Goal: Information Seeking & Learning: Learn about a topic

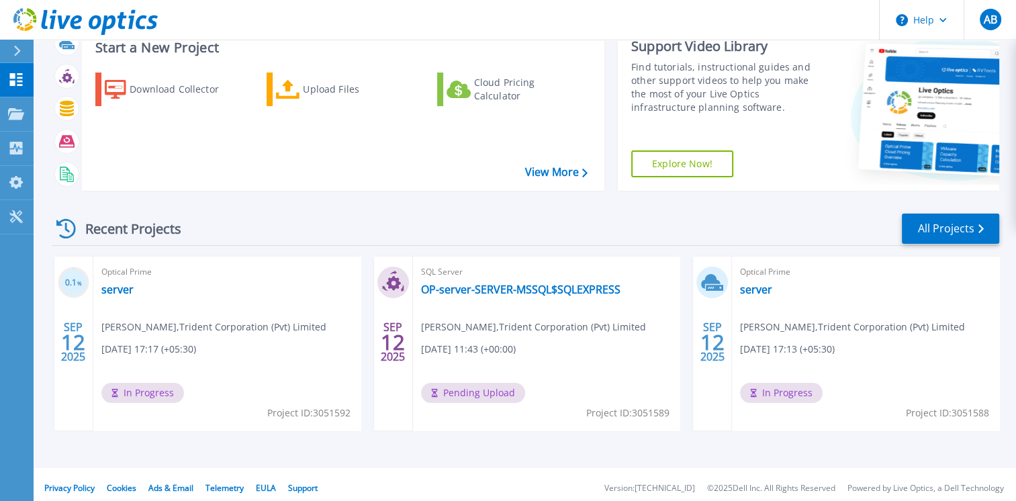
scroll to position [98, 0]
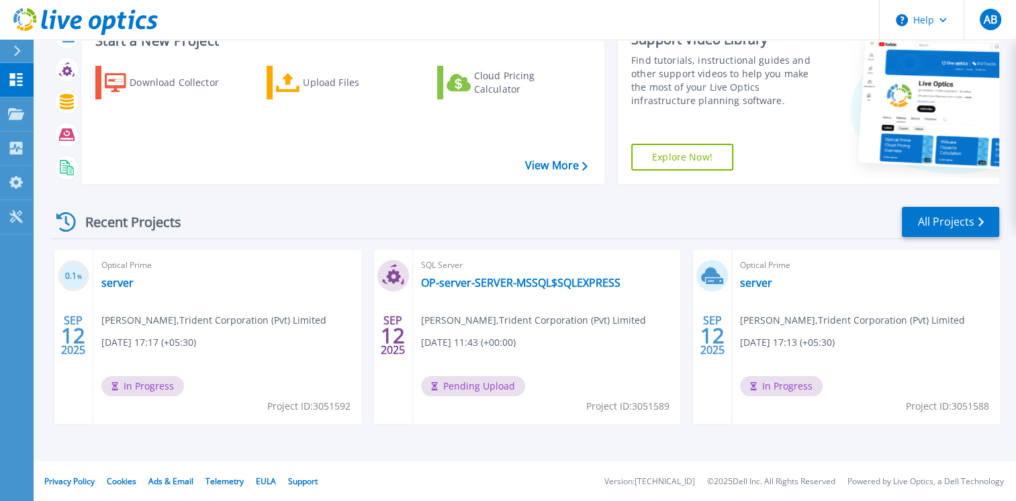
click at [525, 228] on div "Recent Projects All Projects" at bounding box center [526, 223] width 948 height 34
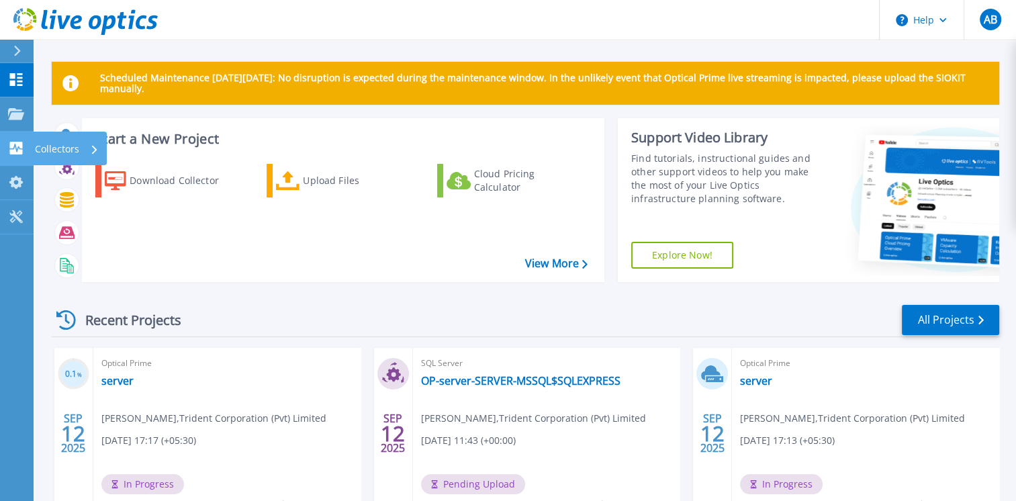
click at [8, 151] on icon at bounding box center [16, 148] width 16 height 13
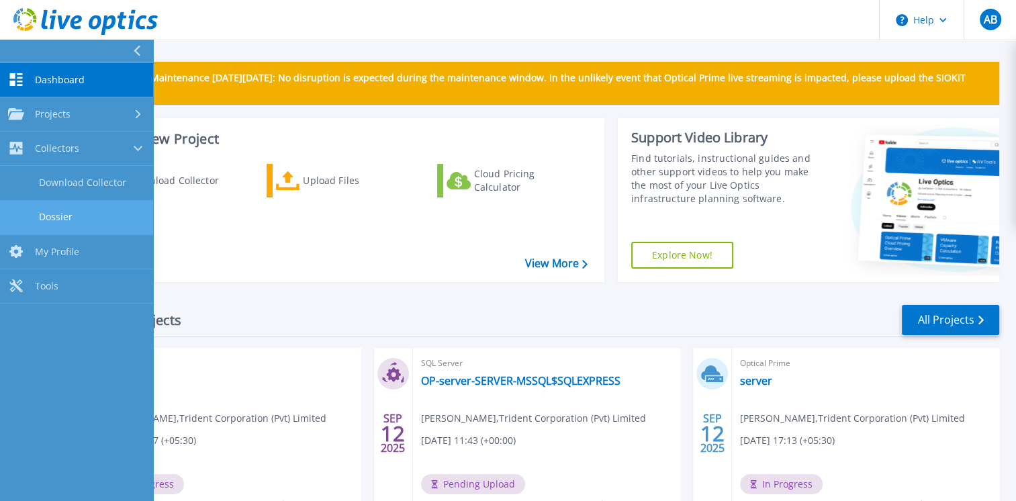
click at [67, 210] on link "Dossier" at bounding box center [76, 217] width 153 height 34
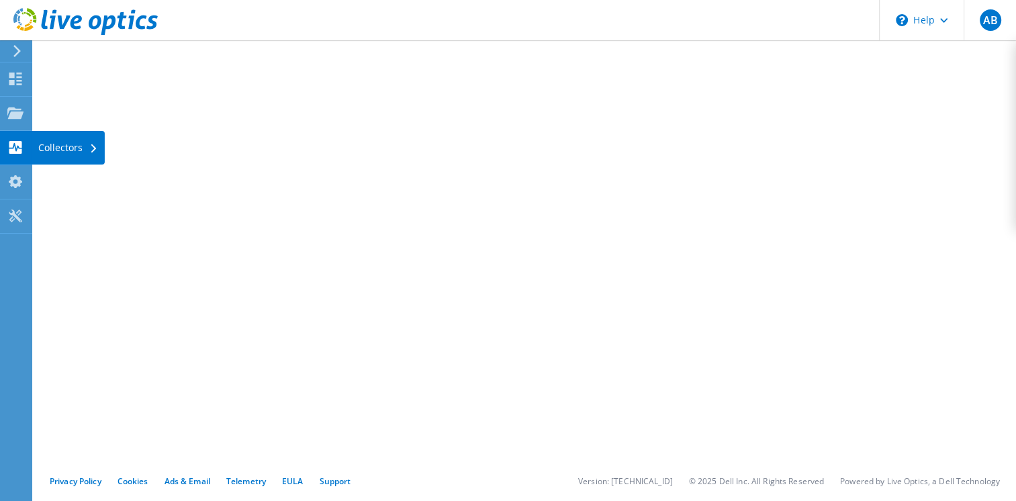
click at [75, 152] on div "Collectors" at bounding box center [68, 148] width 73 height 34
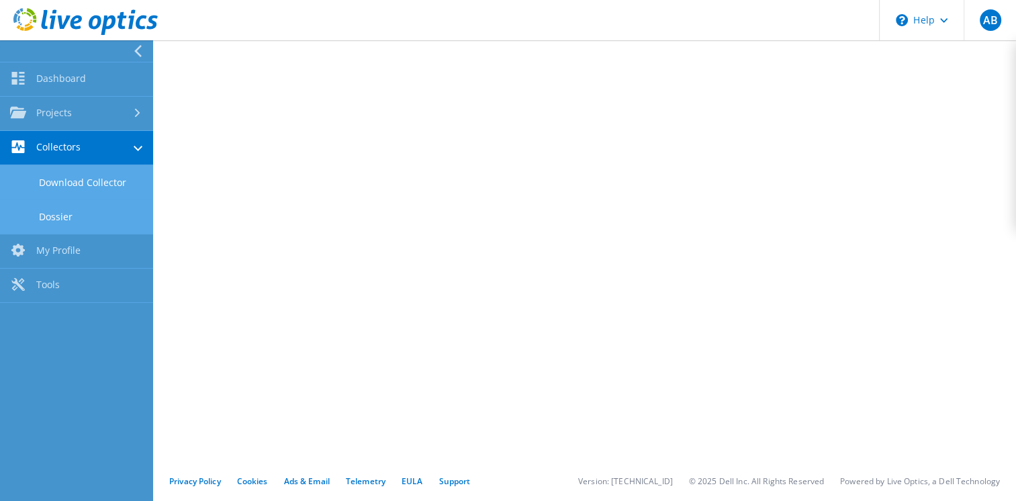
click at [100, 187] on link "Download Collector" at bounding box center [76, 182] width 153 height 34
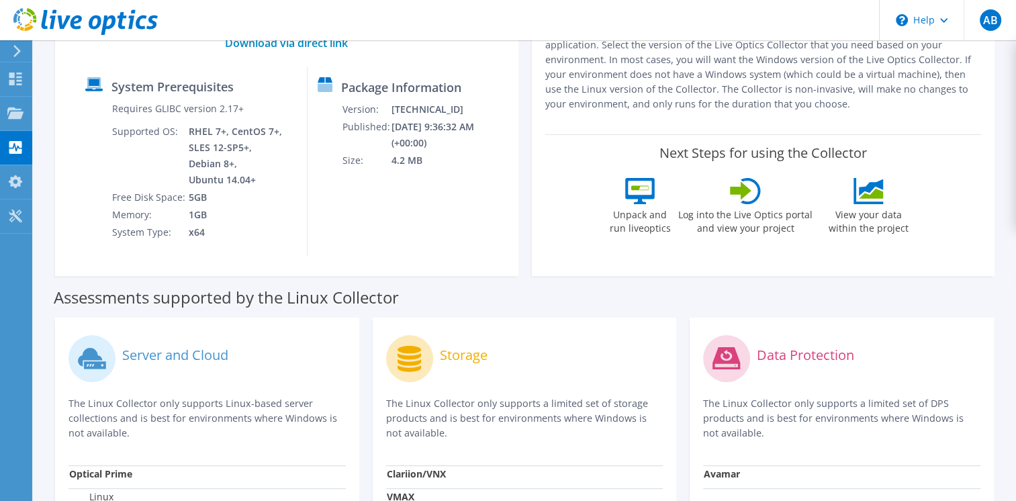
scroll to position [109, 0]
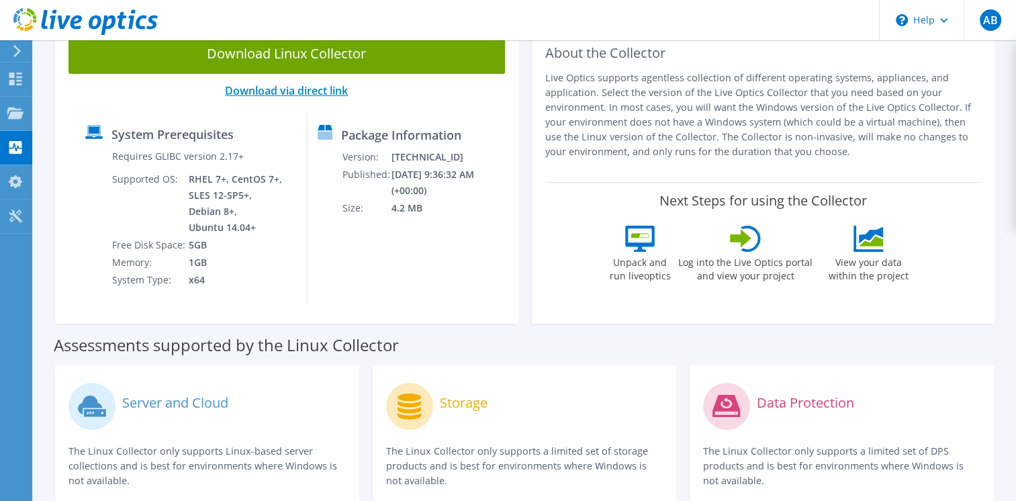
click at [290, 93] on link "Download via direct link" at bounding box center [286, 90] width 123 height 15
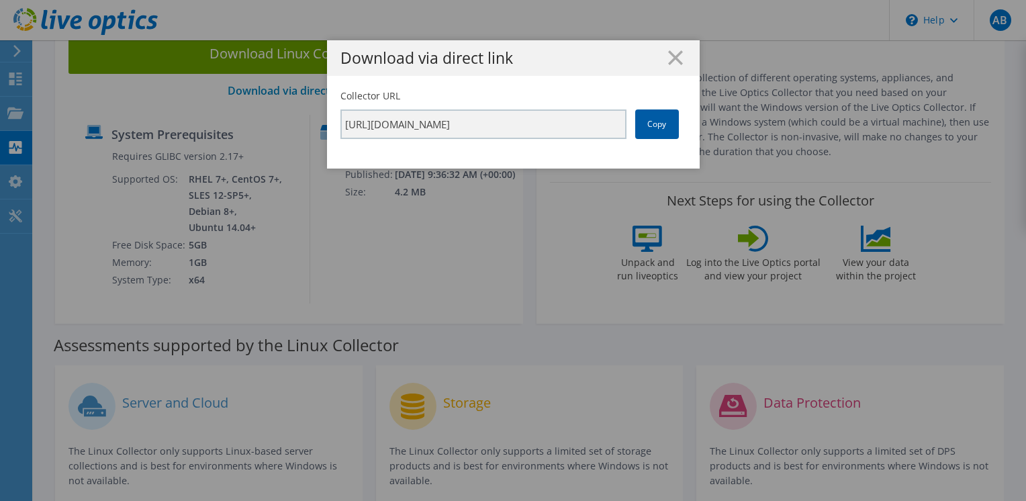
click at [643, 128] on link "Copy" at bounding box center [657, 124] width 44 height 30
click at [210, 227] on div "Download via direct link Collector URL https://app.liveoptics.com/collector/dir…" at bounding box center [513, 250] width 1026 height 420
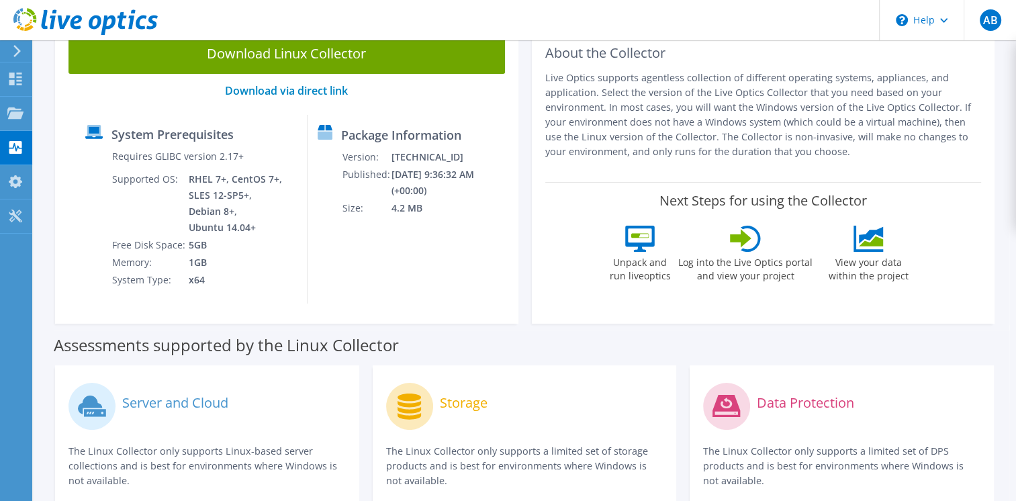
drag, startPoint x: 365, startPoint y: 60, endPoint x: 373, endPoint y: 63, distance: 9.1
click at [365, 60] on link "Download Linux Collector" at bounding box center [287, 54] width 437 height 40
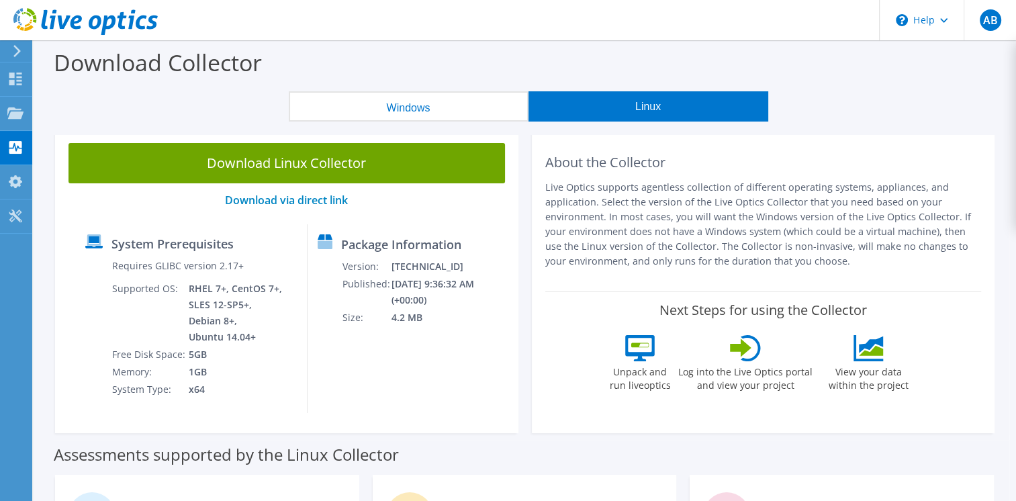
drag, startPoint x: 17, startPoint y: 49, endPoint x: 17, endPoint y: 58, distance: 9.4
click at [17, 56] on icon at bounding box center [17, 51] width 10 height 12
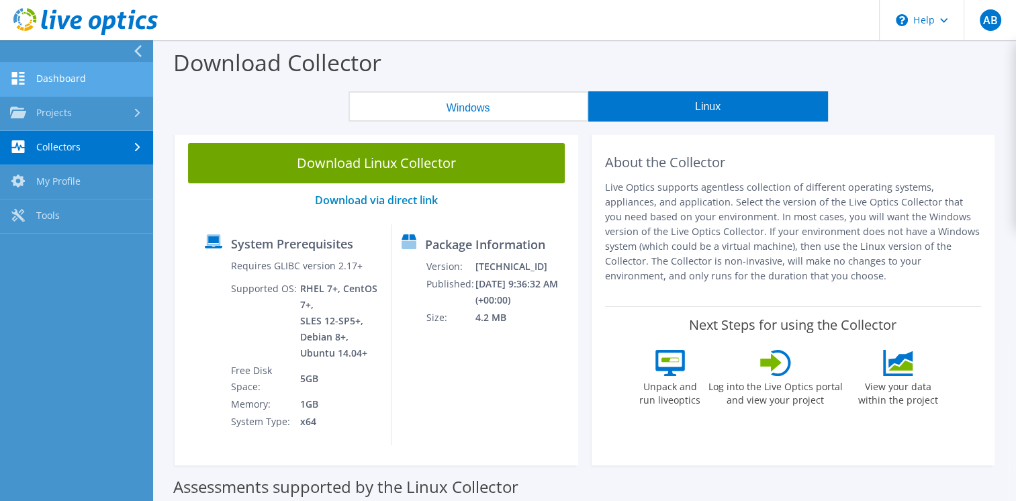
click at [46, 81] on link "Dashboard" at bounding box center [76, 79] width 153 height 34
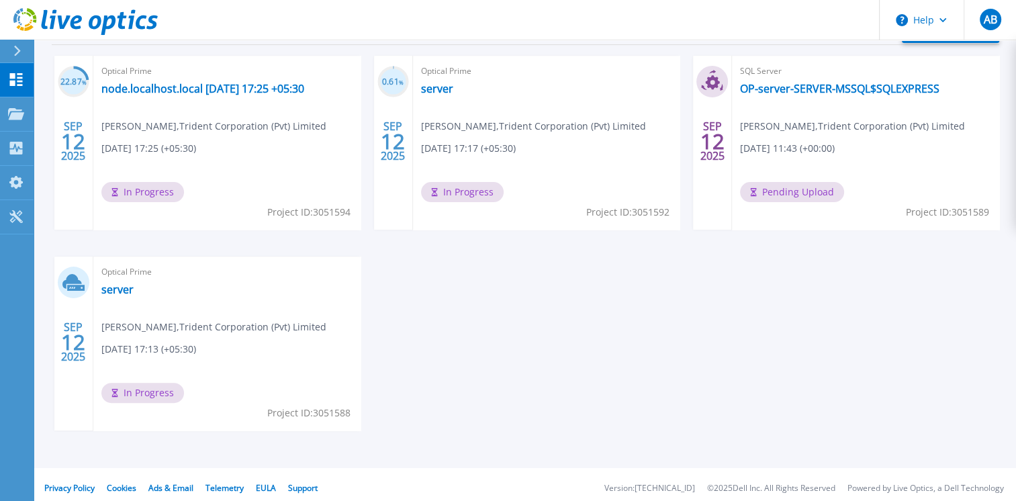
scroll to position [299, 0]
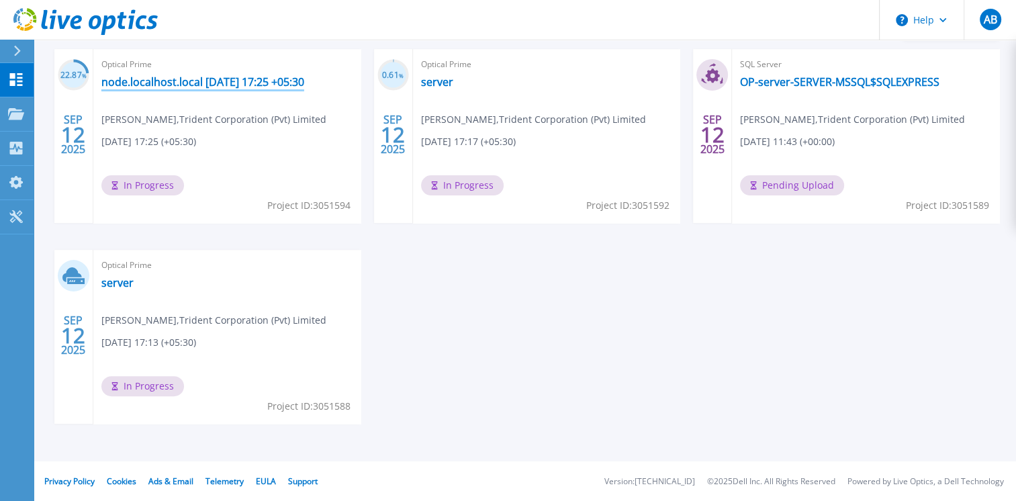
click at [128, 84] on link "node.localhost.local [DATE] 17:25 +05:30" at bounding box center [202, 81] width 203 height 13
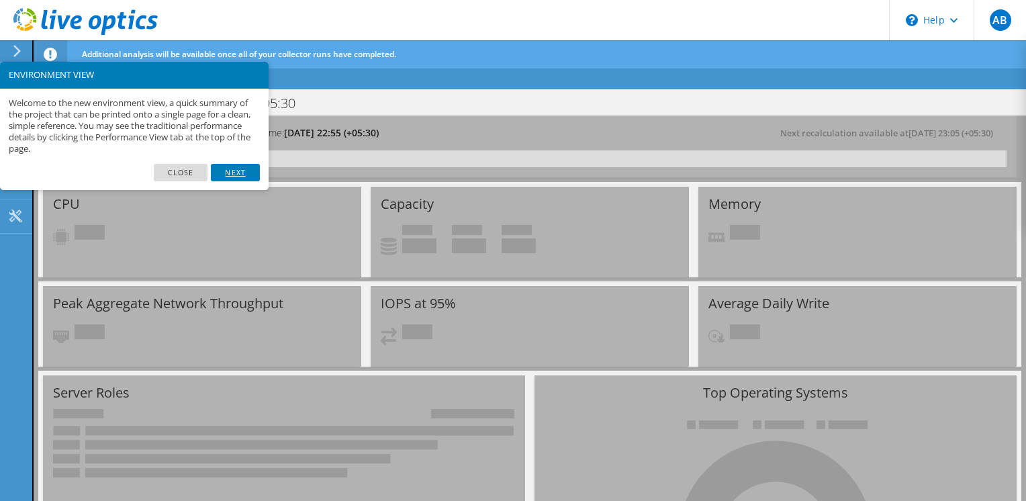
click at [226, 170] on link "Next" at bounding box center [235, 172] width 48 height 17
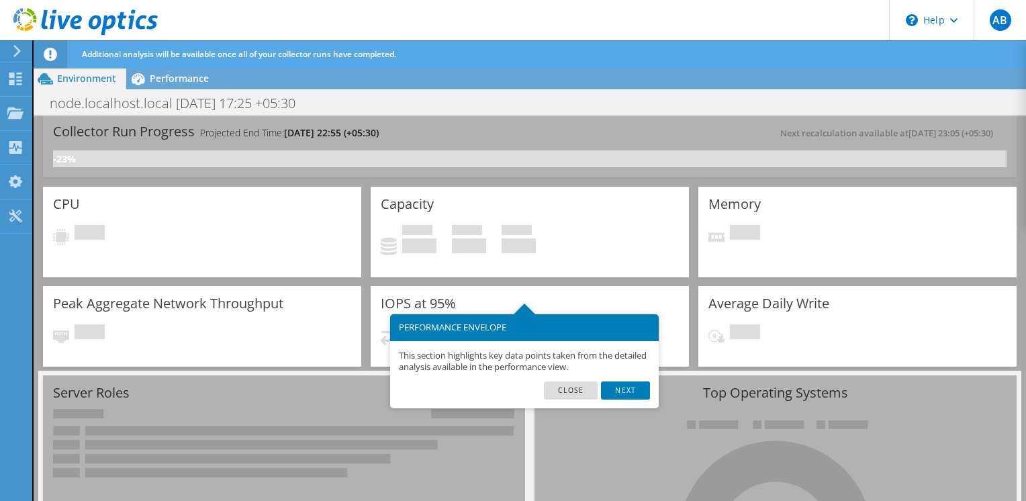
scroll to position [66, 0]
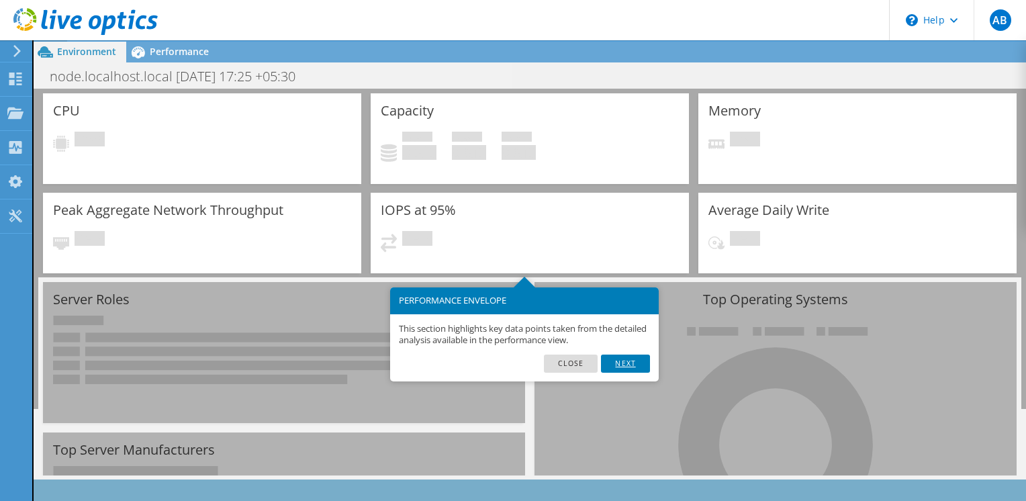
click at [615, 367] on link "Next" at bounding box center [625, 363] width 48 height 17
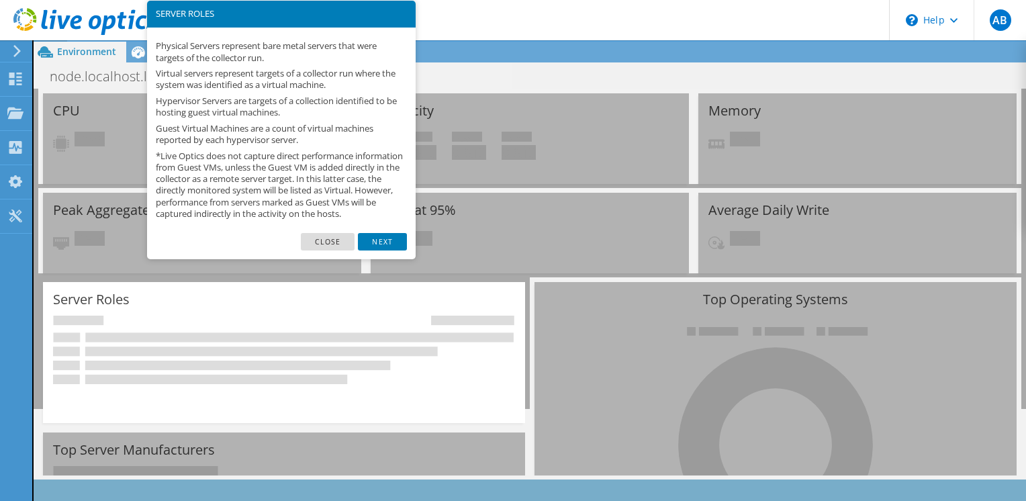
click at [389, 251] on link "Next" at bounding box center [382, 241] width 48 height 17
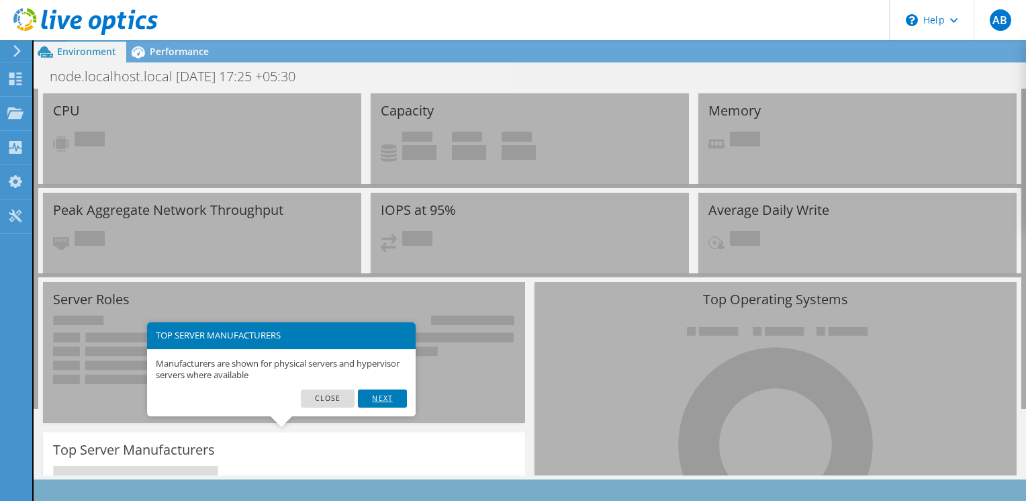
click at [390, 400] on link "Next" at bounding box center [382, 398] width 48 height 17
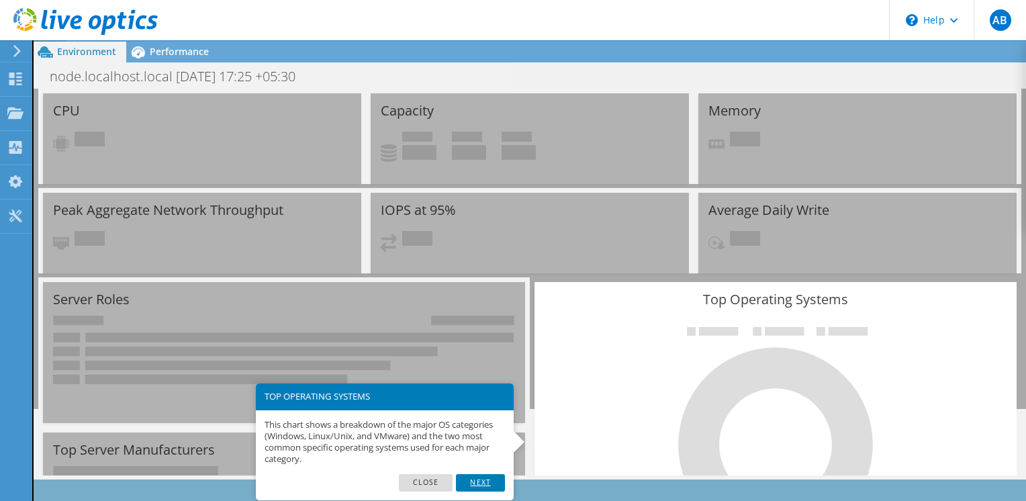
click at [475, 480] on link "Next" at bounding box center [480, 482] width 48 height 17
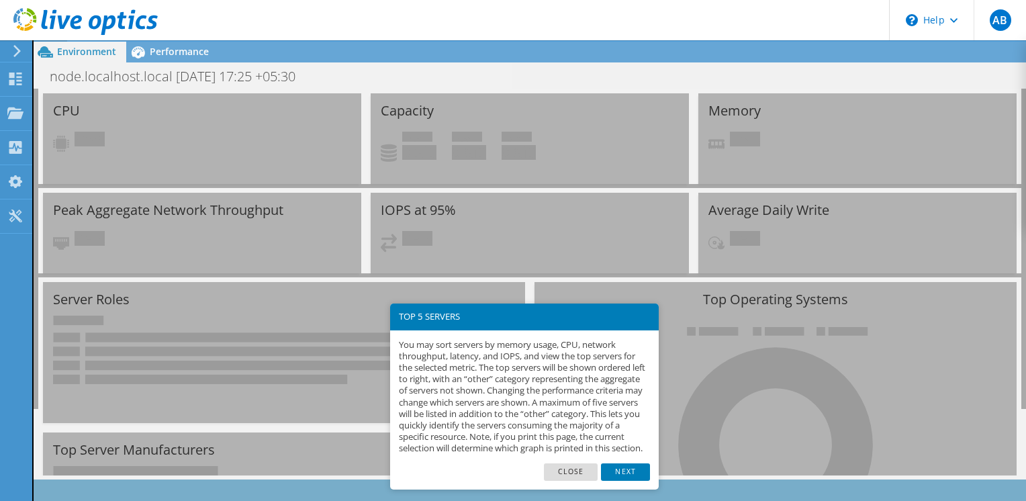
scroll to position [247, 0]
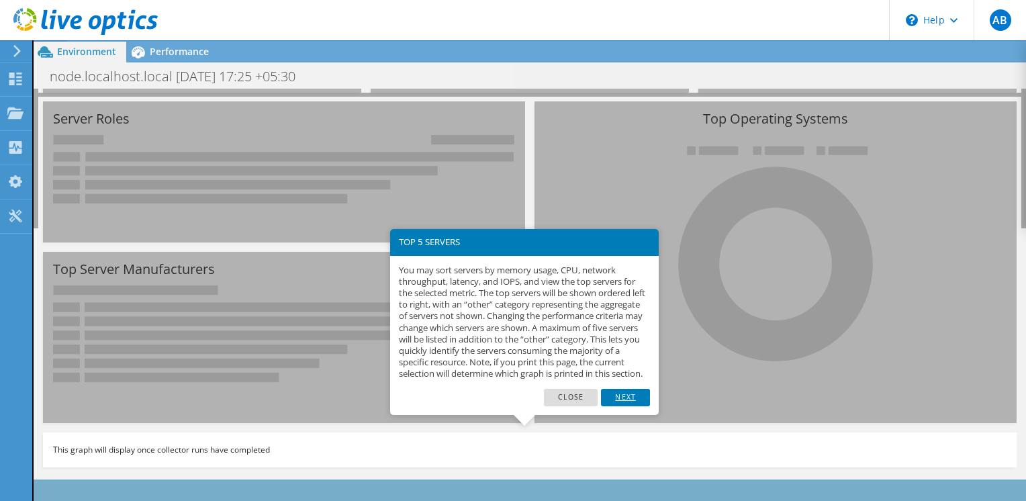
click at [611, 406] on link "Next" at bounding box center [625, 397] width 48 height 17
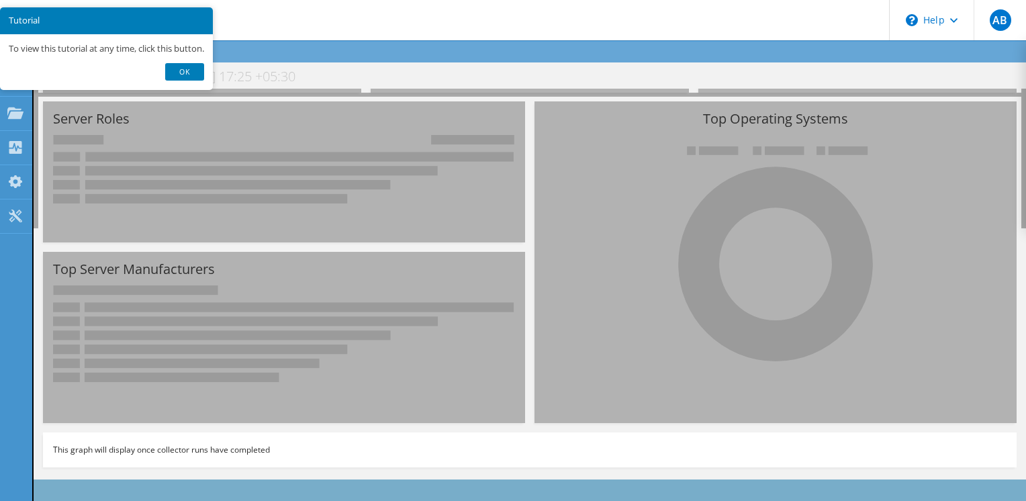
click at [202, 69] on link "Ok" at bounding box center [184, 71] width 39 height 17
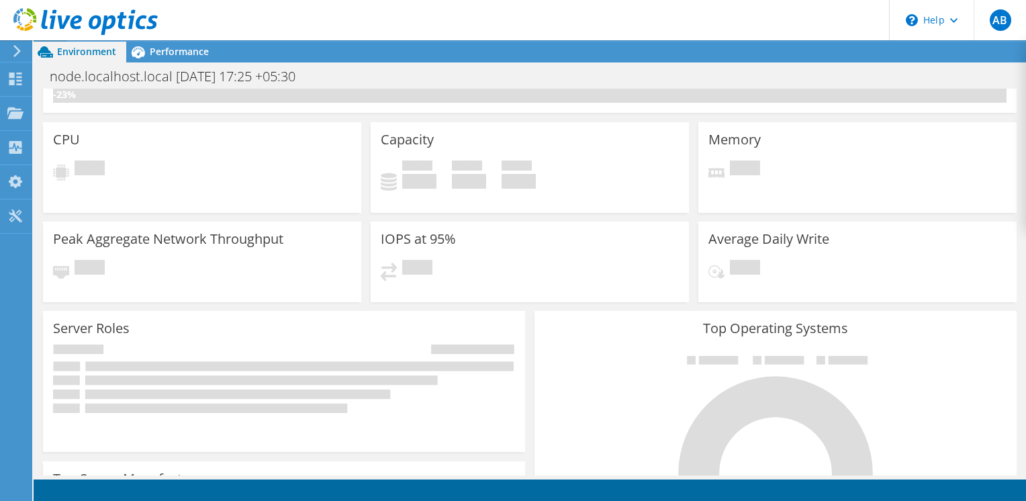
scroll to position [0, 0]
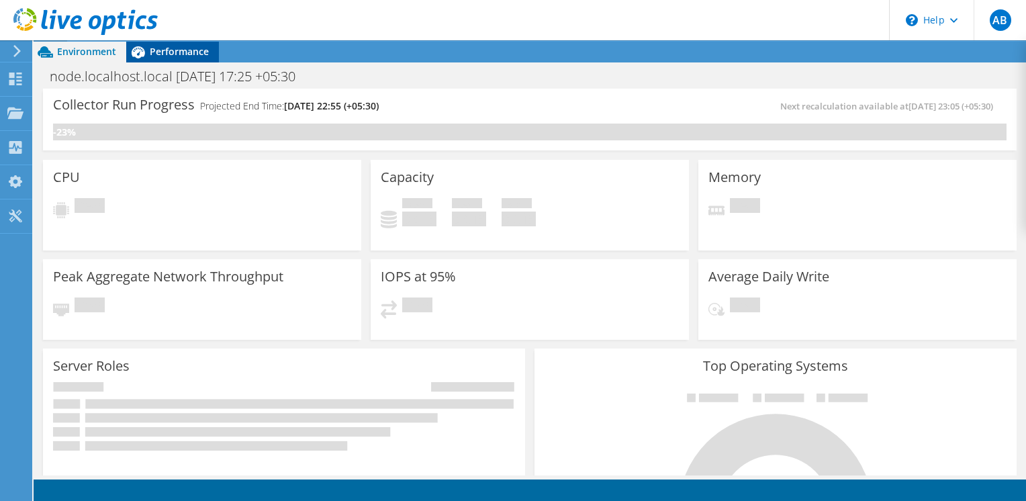
click at [188, 58] on div "Performance" at bounding box center [172, 51] width 93 height 21
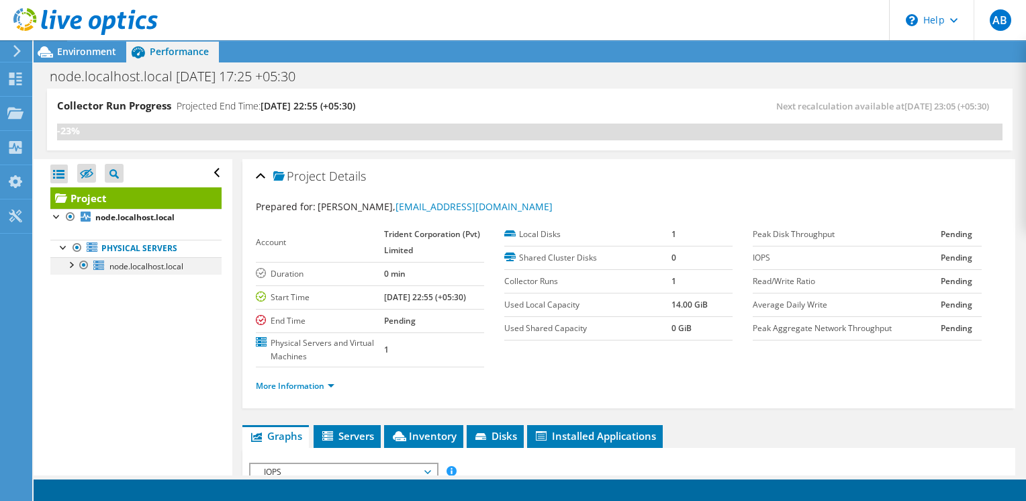
click at [72, 262] on div at bounding box center [70, 263] width 13 height 13
click at [79, 294] on div at bounding box center [77, 298] width 13 height 13
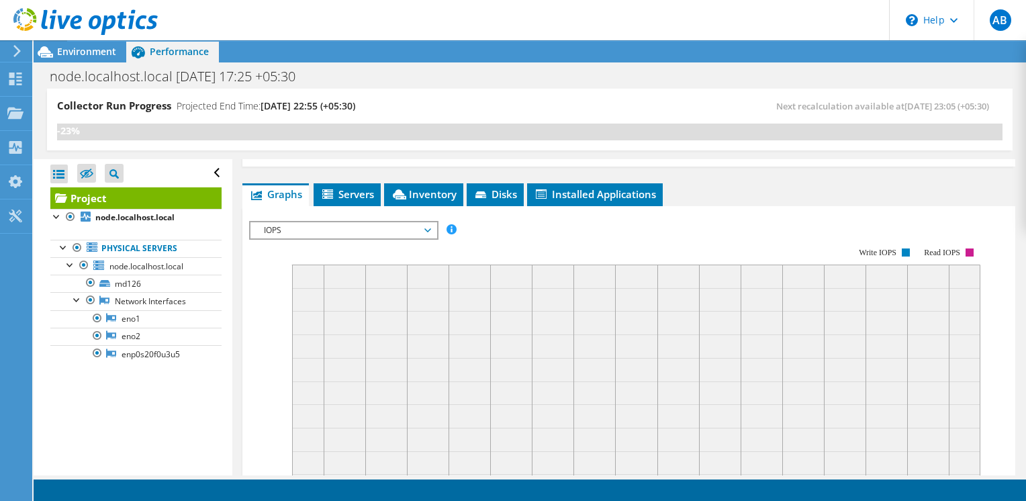
scroll to position [269, 0]
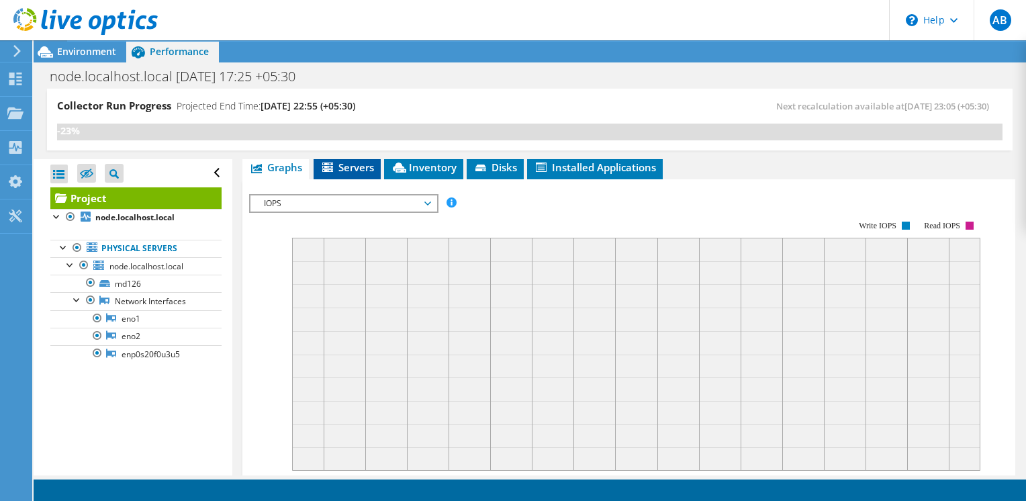
drag, startPoint x: 334, startPoint y: 179, endPoint x: 347, endPoint y: 183, distance: 12.7
click at [335, 174] on icon at bounding box center [328, 168] width 13 height 11
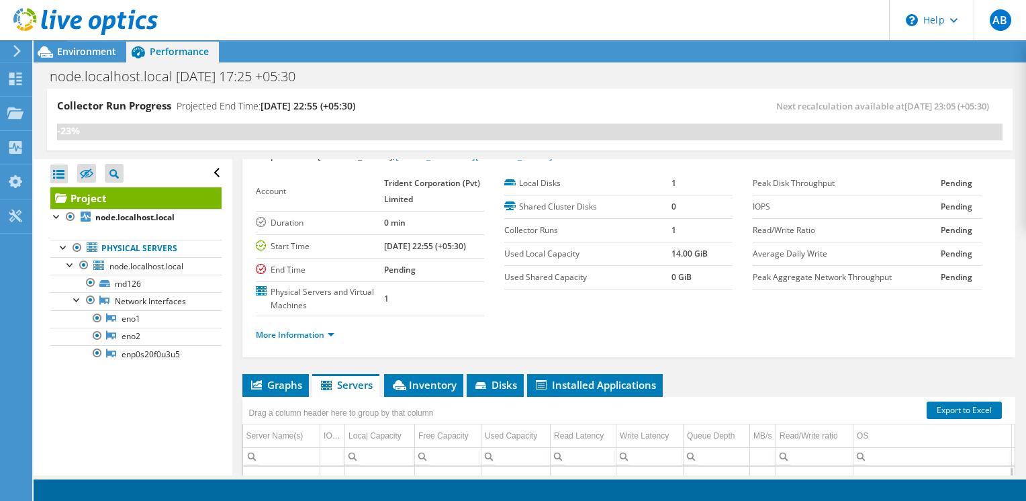
scroll to position [0, 0]
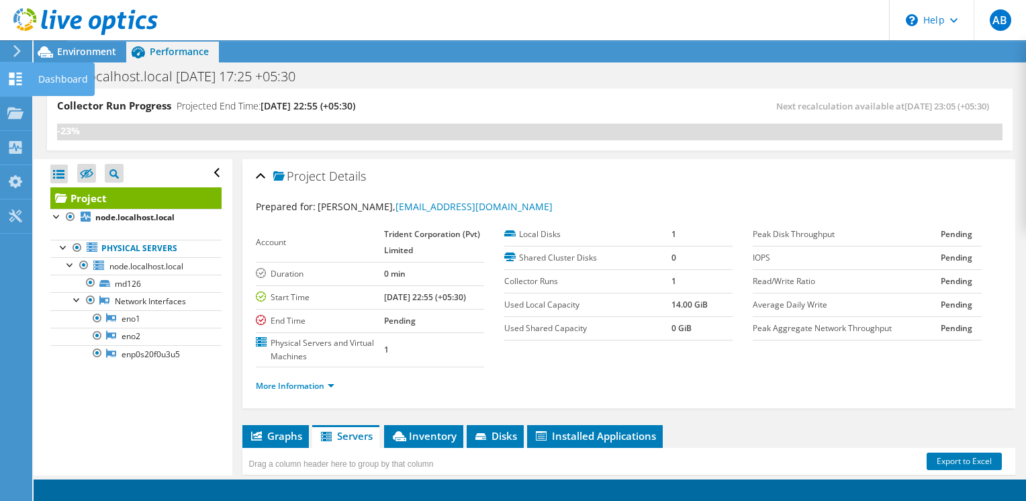
click at [9, 79] on use at bounding box center [15, 79] width 13 height 13
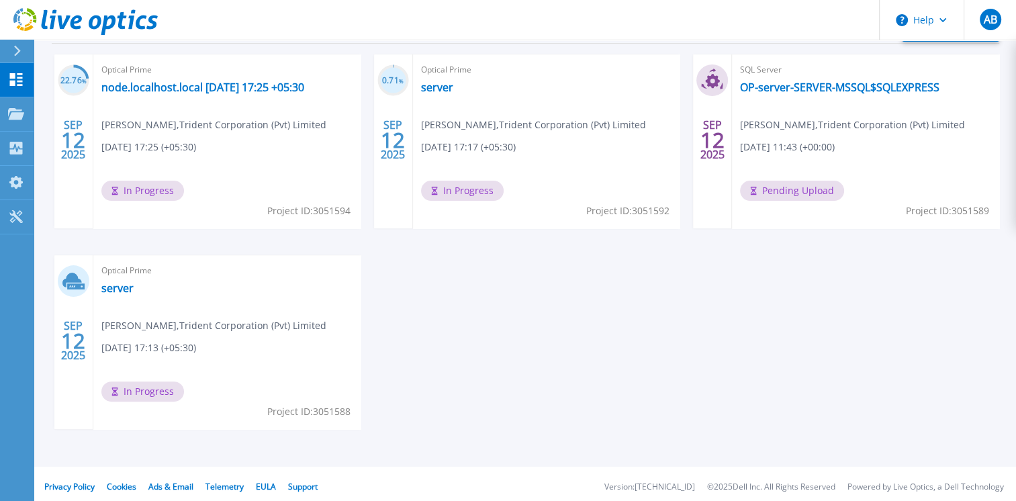
scroll to position [299, 0]
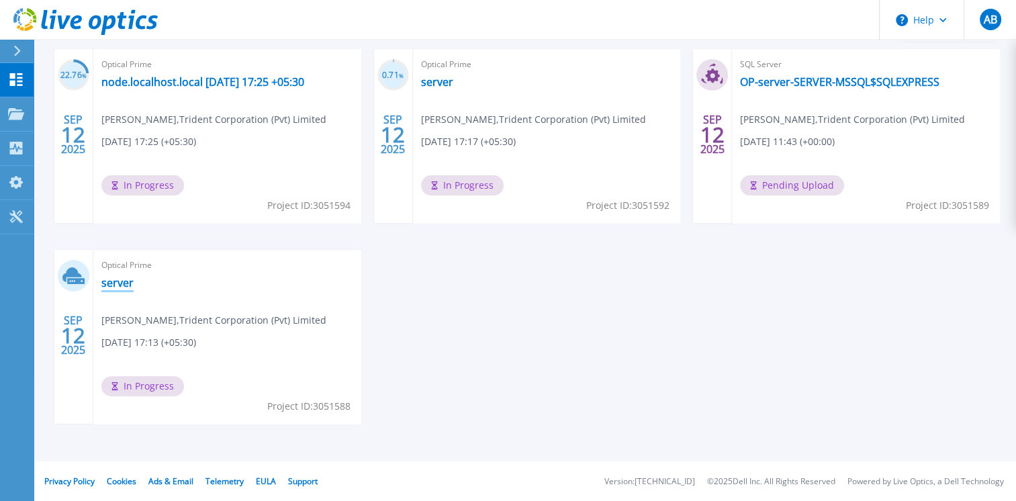
click at [122, 285] on link "server" at bounding box center [117, 282] width 32 height 13
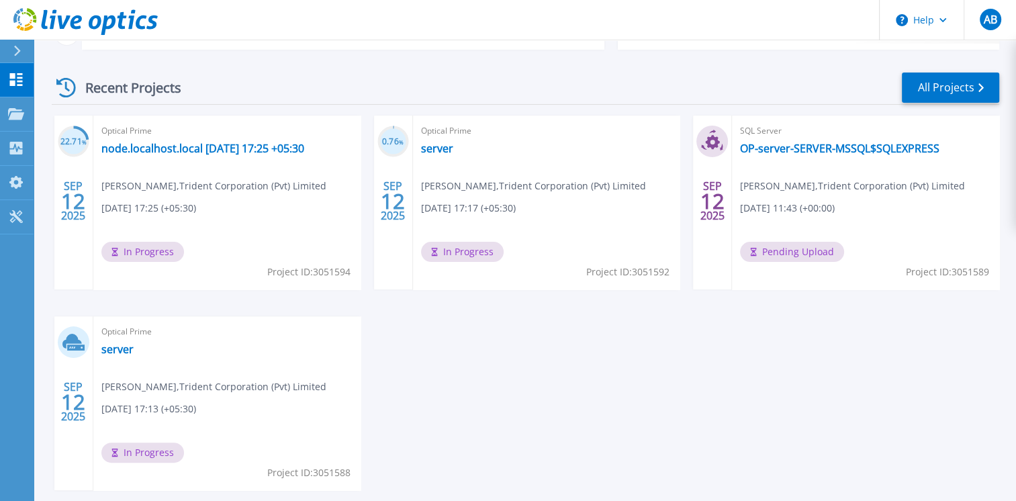
scroll to position [299, 0]
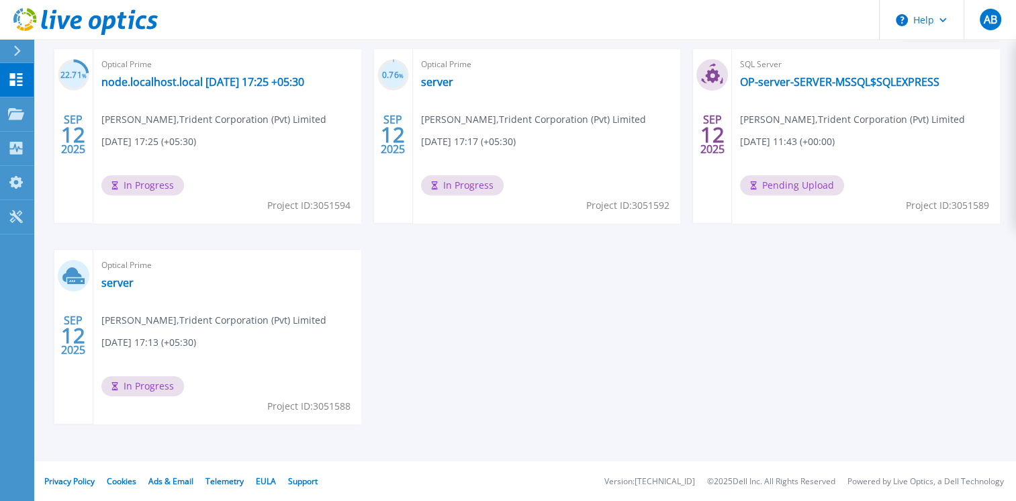
click at [471, 326] on div "22.71 % SEP 12 2025 Optical Prime node.localhost.local 2025-09-12 17:25 +05:30 …" at bounding box center [520, 250] width 958 height 402
click at [144, 83] on link "node.localhost.local [DATE] 17:25 +05:30" at bounding box center [202, 81] width 203 height 13
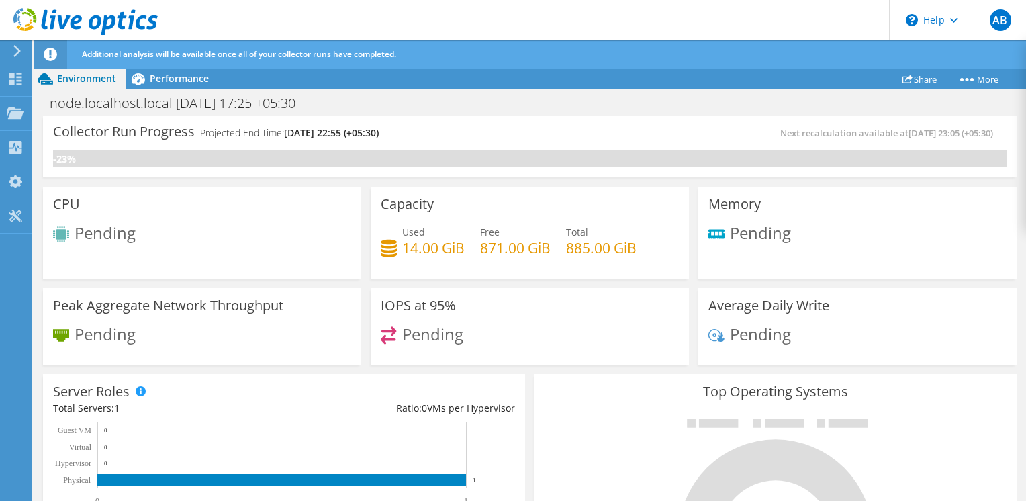
scroll to position [215, 0]
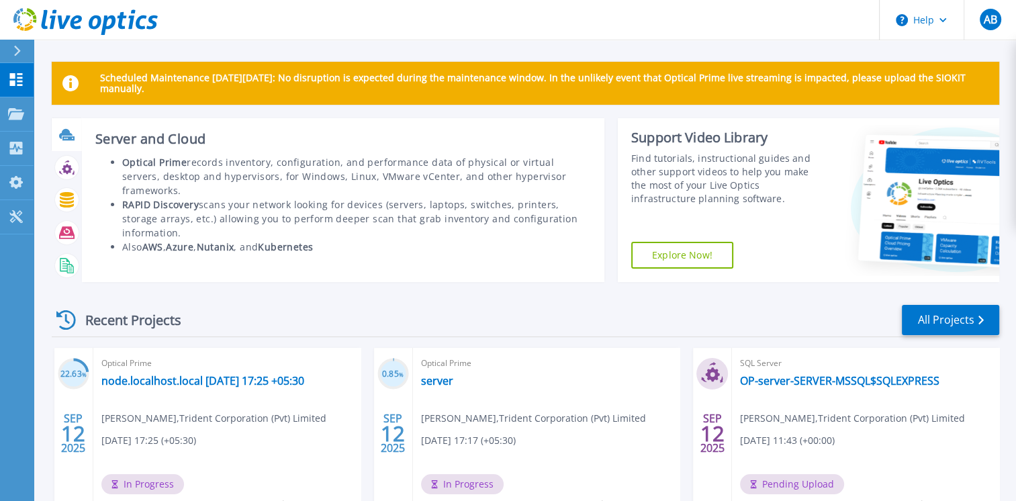
click at [66, 141] on icon at bounding box center [66, 134] width 15 height 15
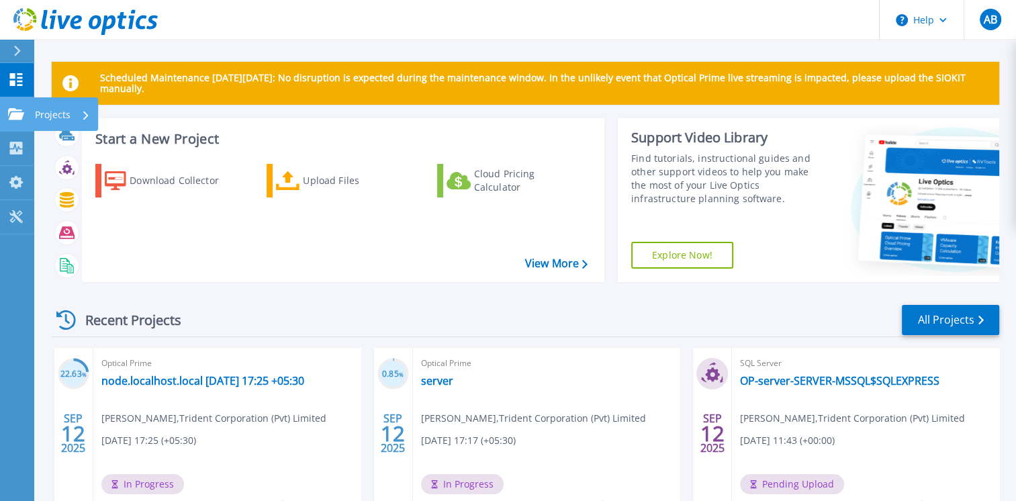
click at [42, 117] on p "Projects" at bounding box center [53, 114] width 36 height 35
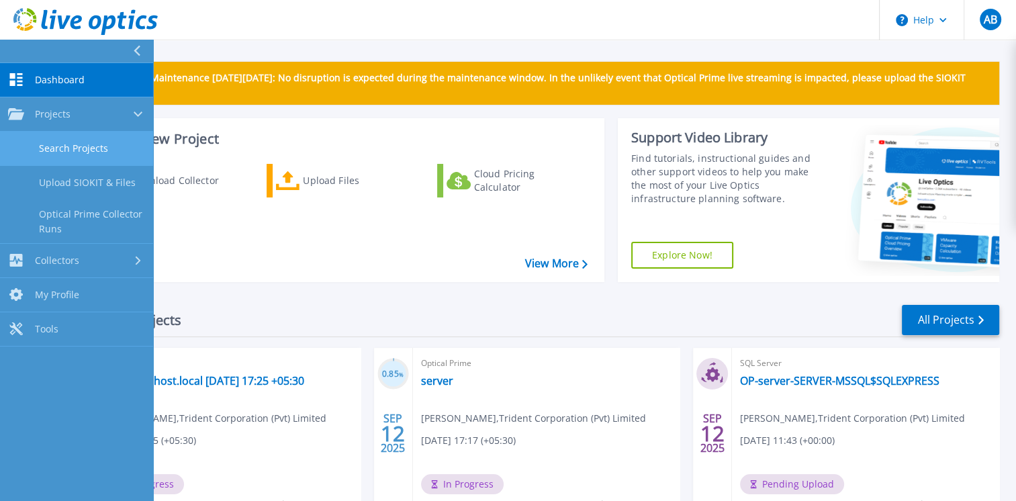
click at [101, 152] on link "Search Projects" at bounding box center [76, 149] width 153 height 34
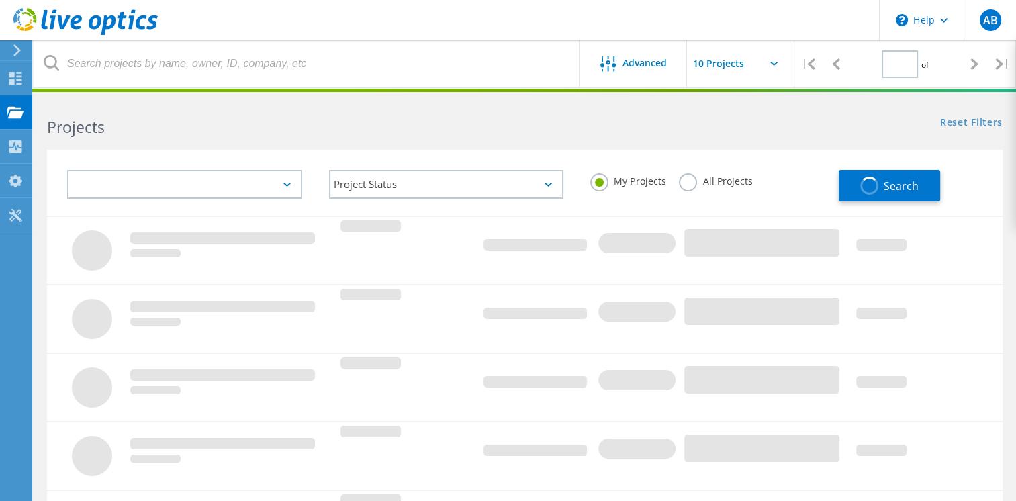
type input "1"
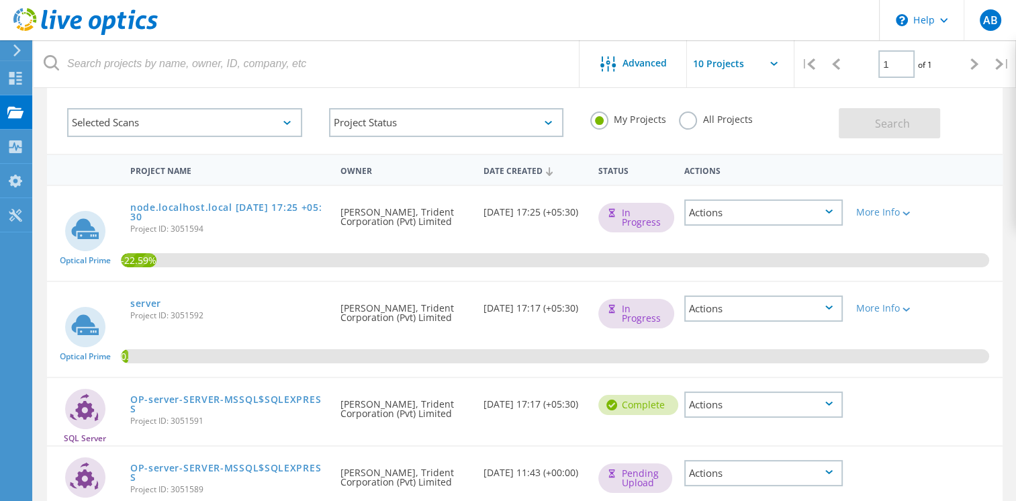
scroll to position [60, 0]
click at [709, 209] on div "Actions" at bounding box center [763, 214] width 159 height 26
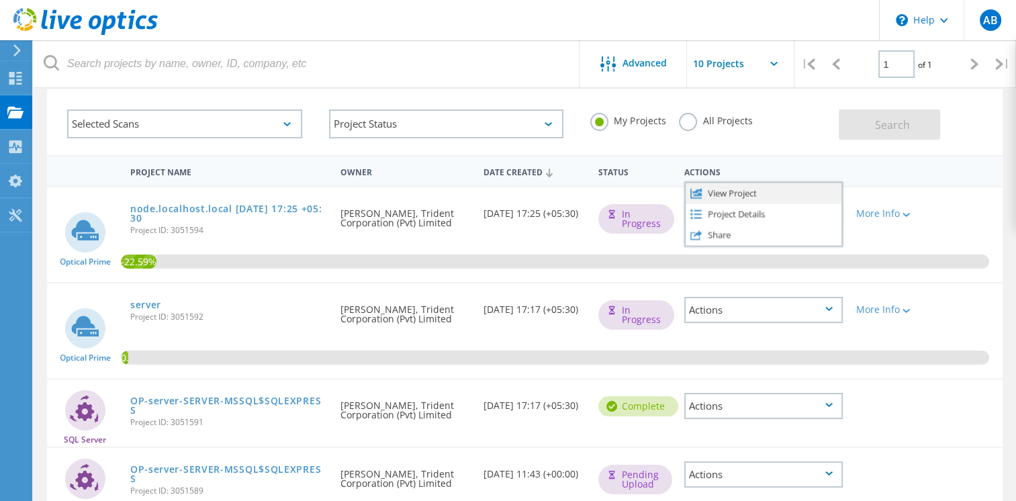
click at [701, 197] on icon at bounding box center [695, 192] width 11 height 11
click at [717, 211] on div "Actions" at bounding box center [763, 214] width 159 height 26
click at [719, 197] on div "View Project" at bounding box center [764, 193] width 156 height 21
click at [889, 214] on div "More Info" at bounding box center [887, 213] width 63 height 9
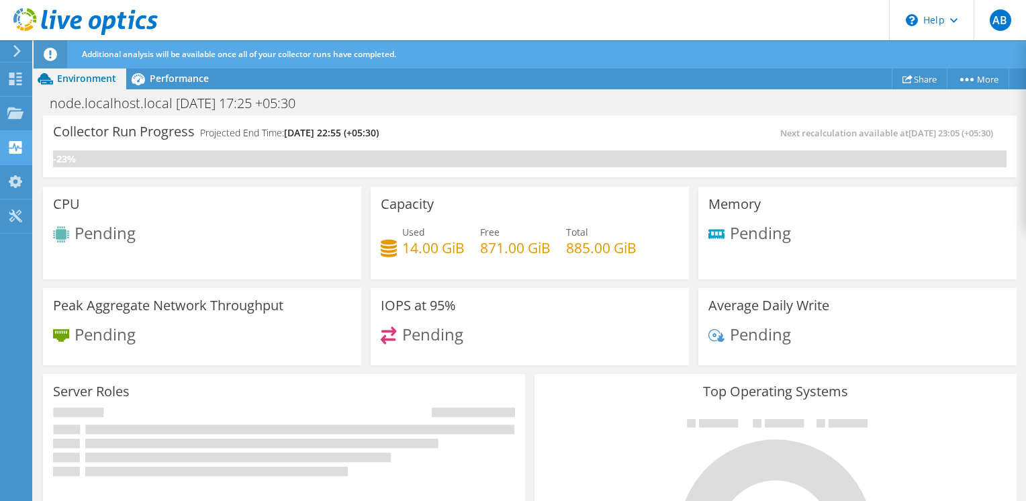
scroll to position [32, 0]
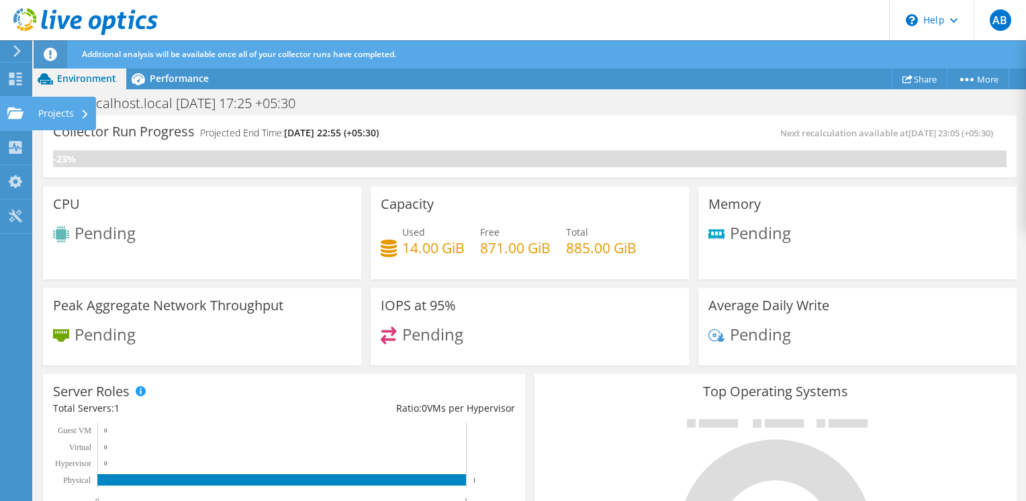
click at [70, 118] on div "Projects" at bounding box center [64, 114] width 64 height 34
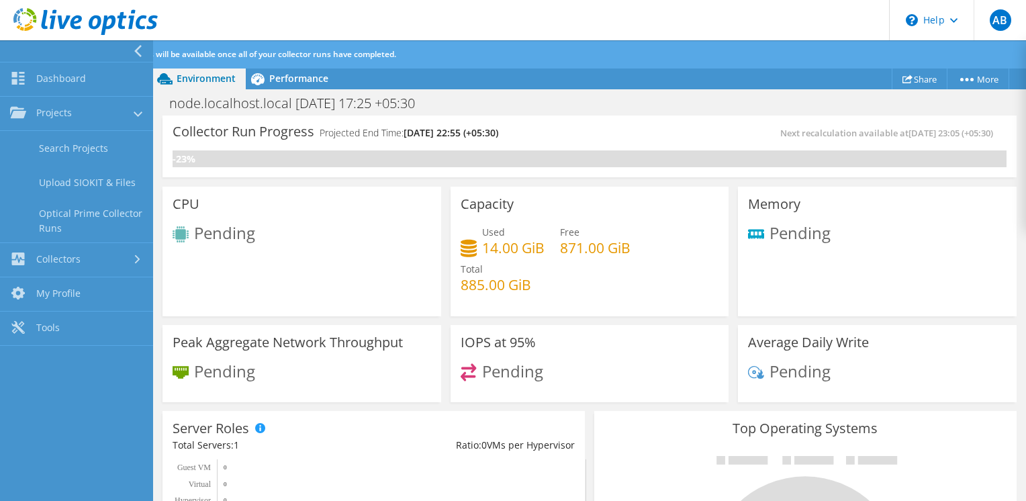
scroll to position [301, 0]
click at [56, 159] on link "Search Projects" at bounding box center [76, 148] width 153 height 34
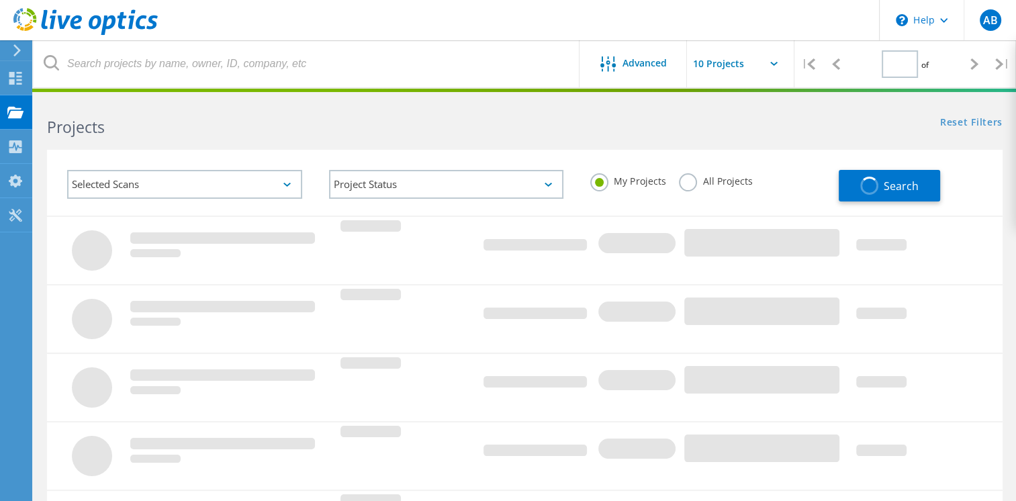
type input "1"
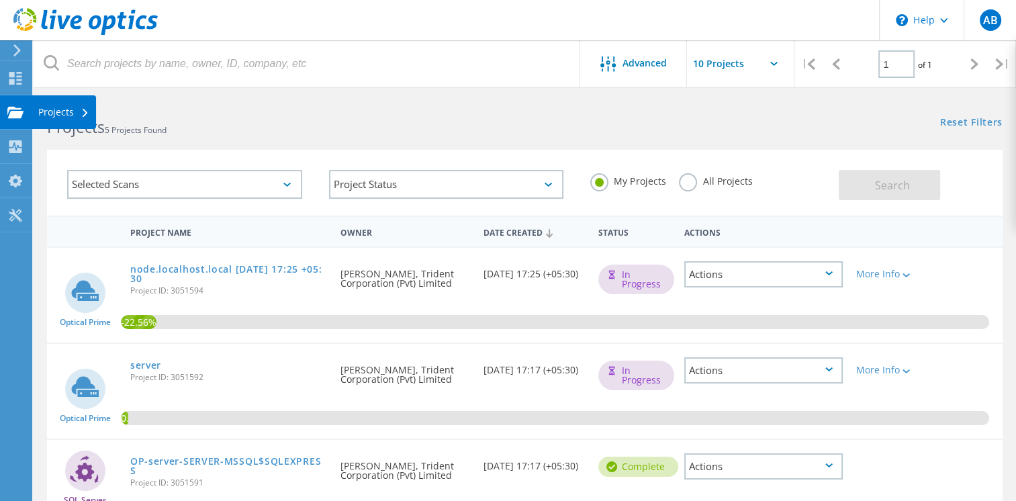
click at [71, 120] on div "Projects" at bounding box center [64, 112] width 64 height 34
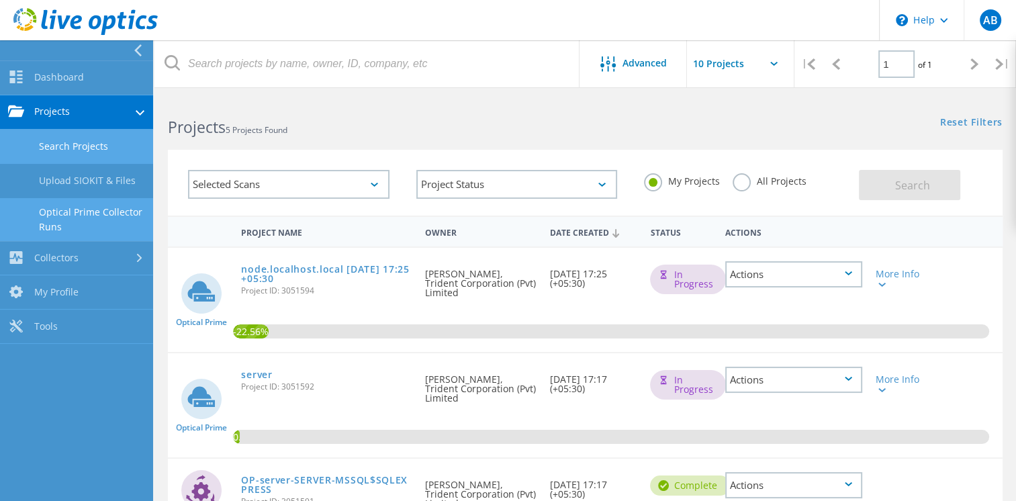
click at [105, 218] on link "Optical Prime Collector Runs" at bounding box center [76, 219] width 153 height 43
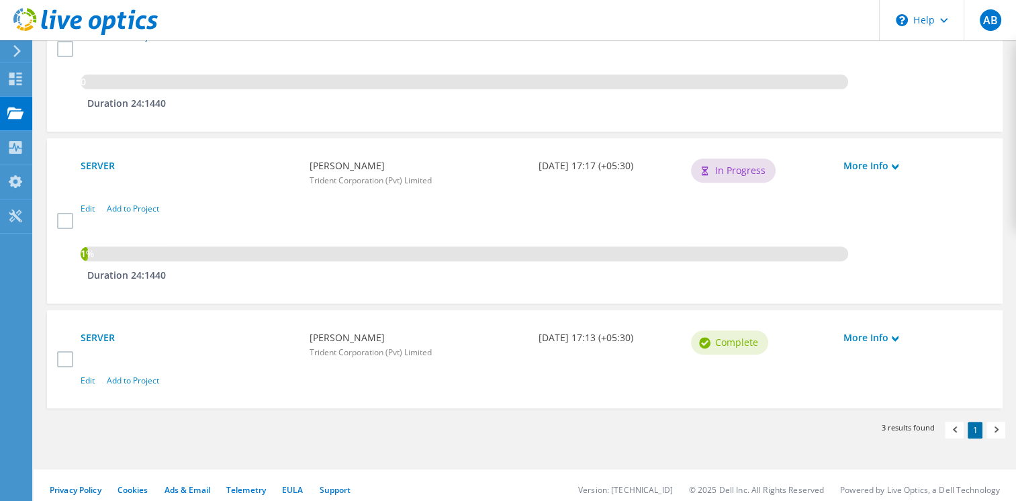
scroll to position [511, 0]
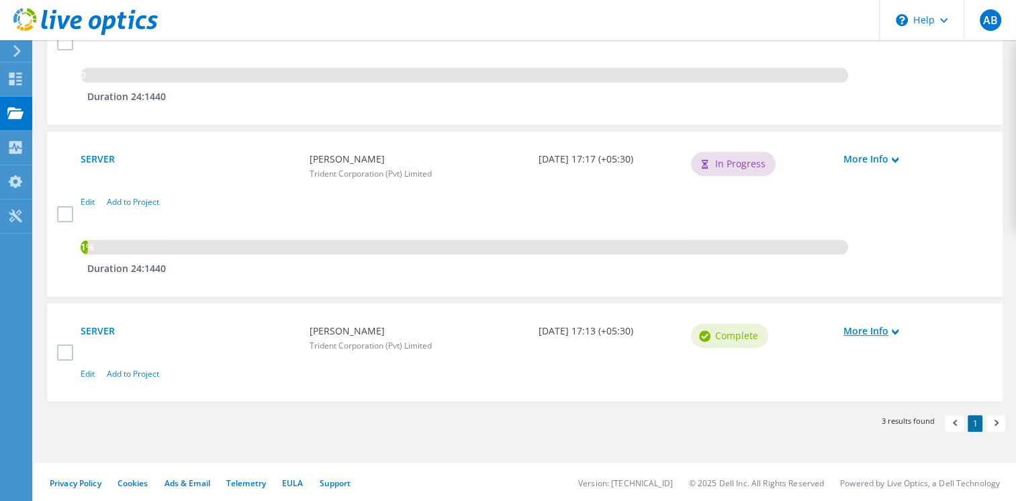
click at [883, 329] on link "More Info" at bounding box center [913, 331] width 139 height 15
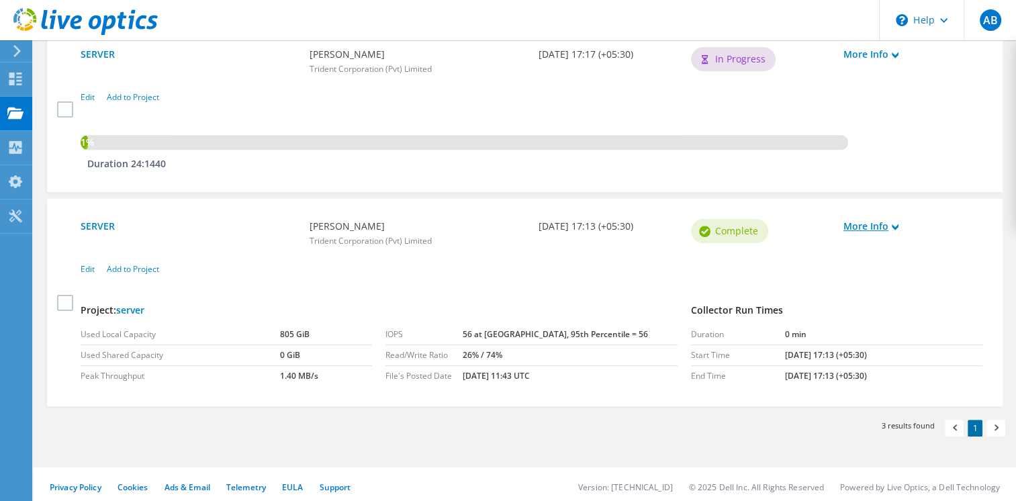
scroll to position [621, 0]
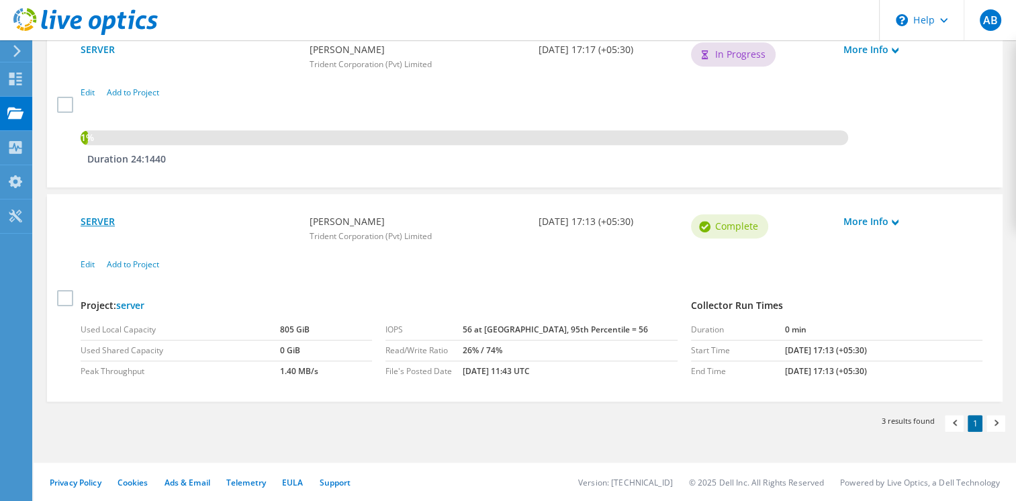
click at [84, 222] on link "SERVER" at bounding box center [189, 221] width 216 height 15
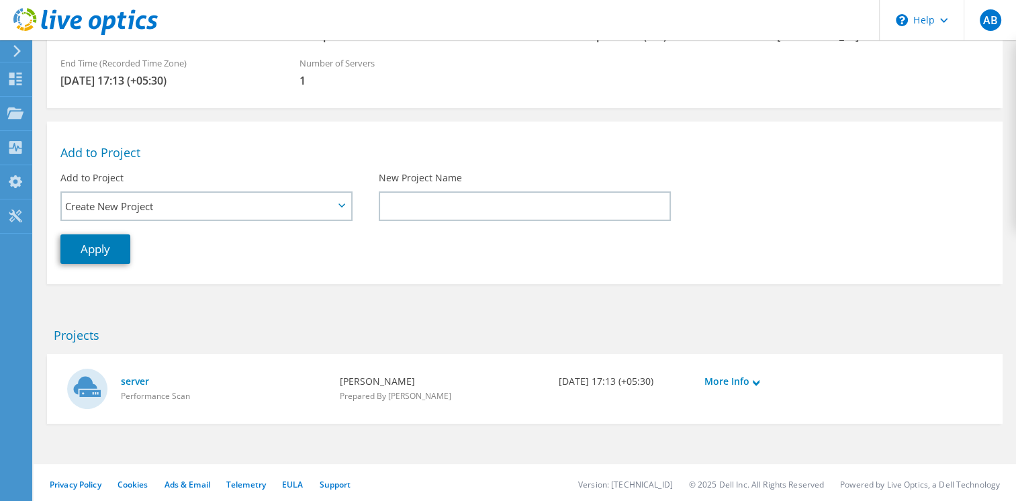
scroll to position [203, 0]
click at [717, 373] on link "More Info" at bounding box center [771, 378] width 132 height 15
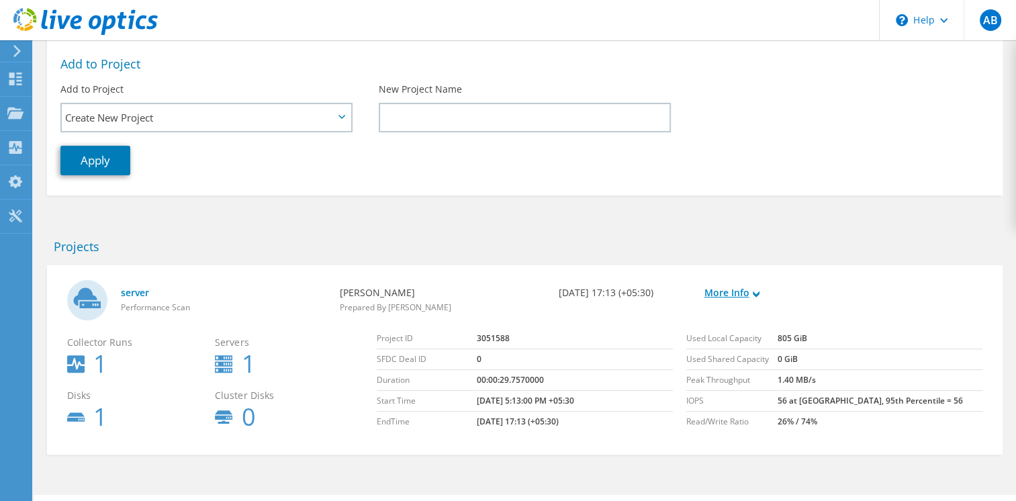
scroll to position [322, 0]
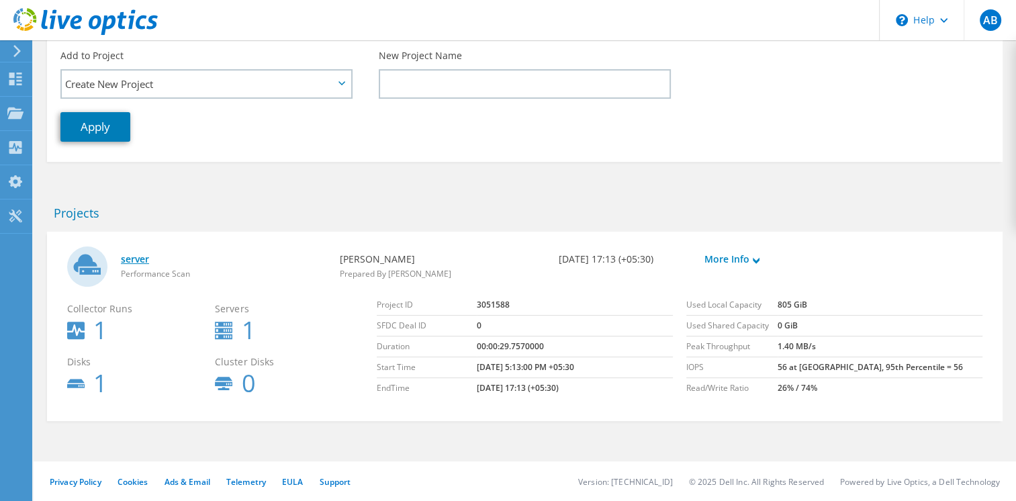
click at [137, 259] on link "server" at bounding box center [224, 259] width 206 height 15
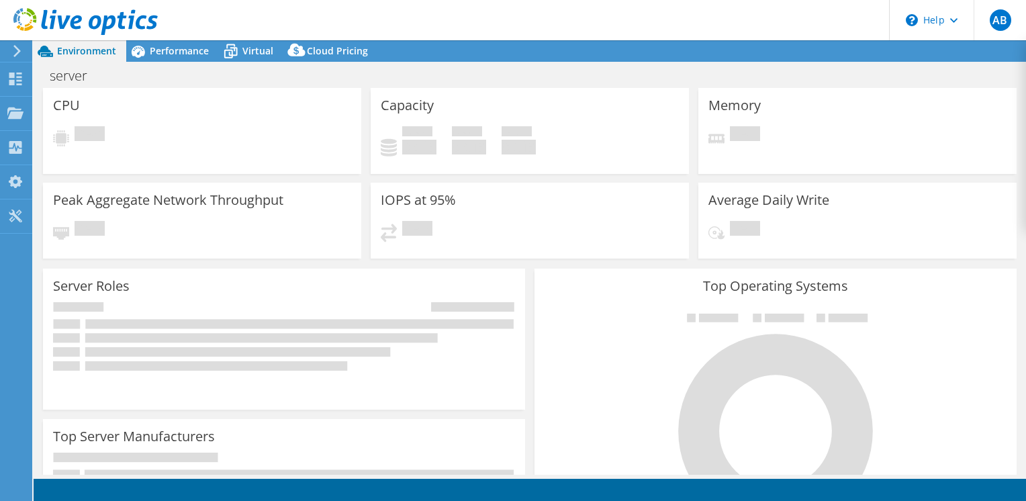
select select "USD"
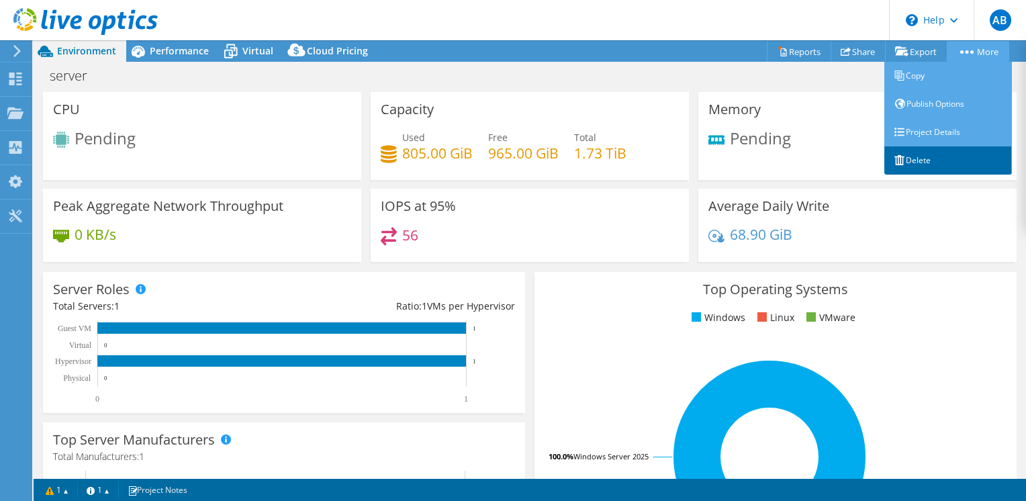
click at [917, 151] on link "Delete" at bounding box center [949, 160] width 128 height 28
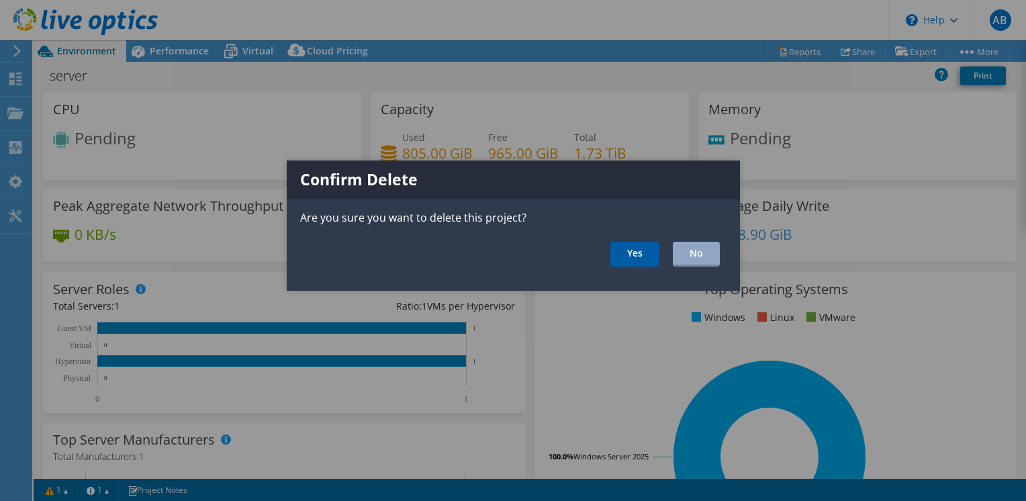
click at [623, 257] on link "Yes" at bounding box center [635, 254] width 49 height 25
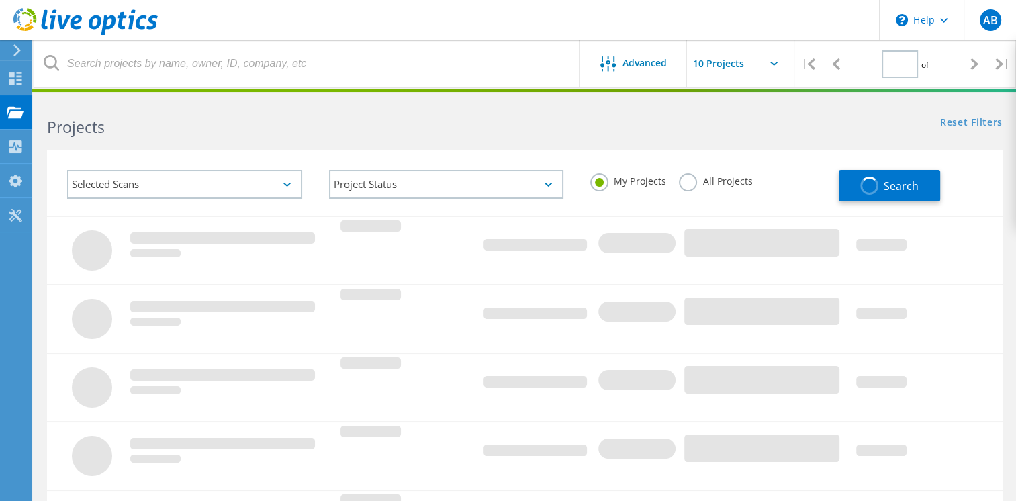
type input "1"
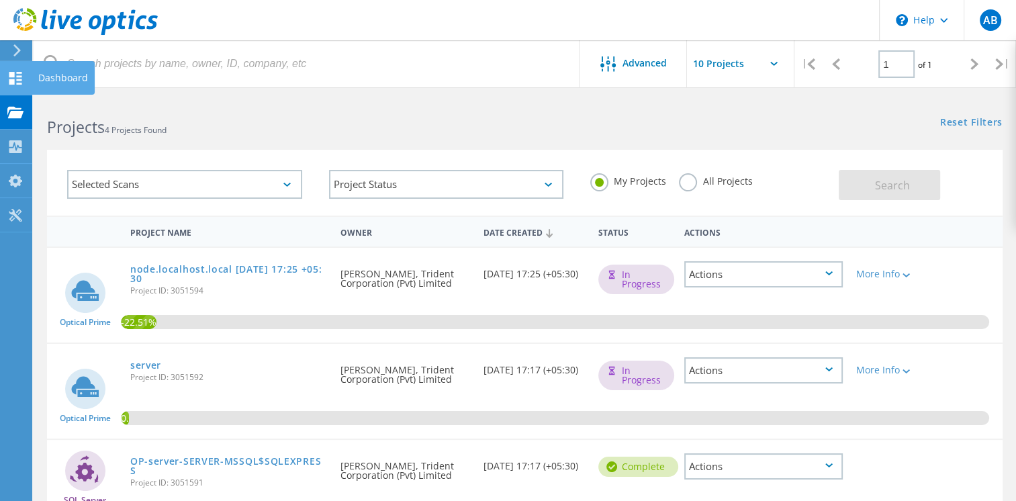
click at [13, 77] on icon at bounding box center [15, 78] width 16 height 13
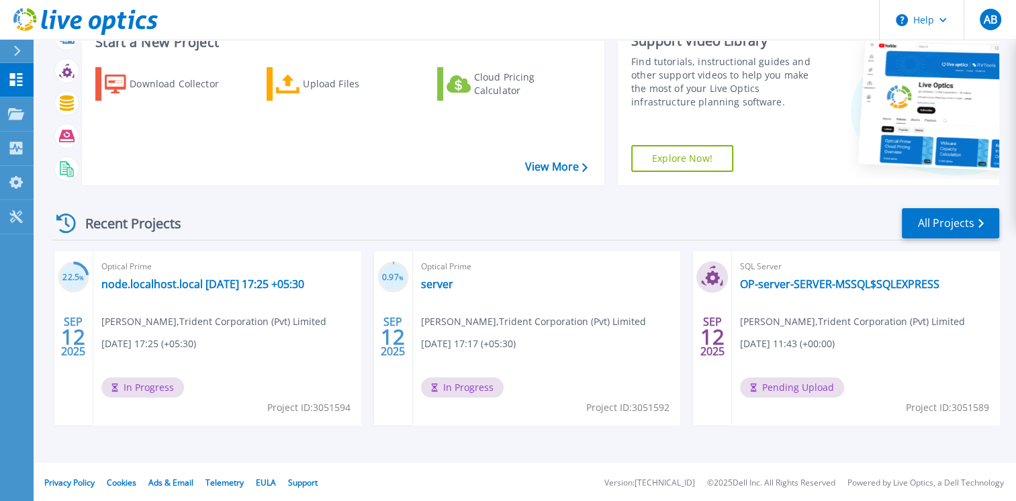
scroll to position [98, 0]
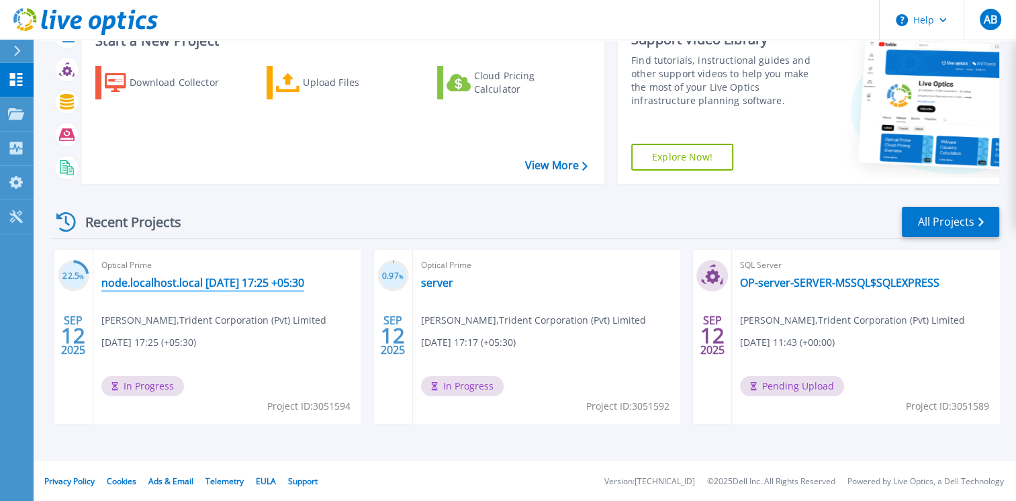
click at [177, 283] on link "node.localhost.local [DATE] 17:25 +05:30" at bounding box center [202, 282] width 203 height 13
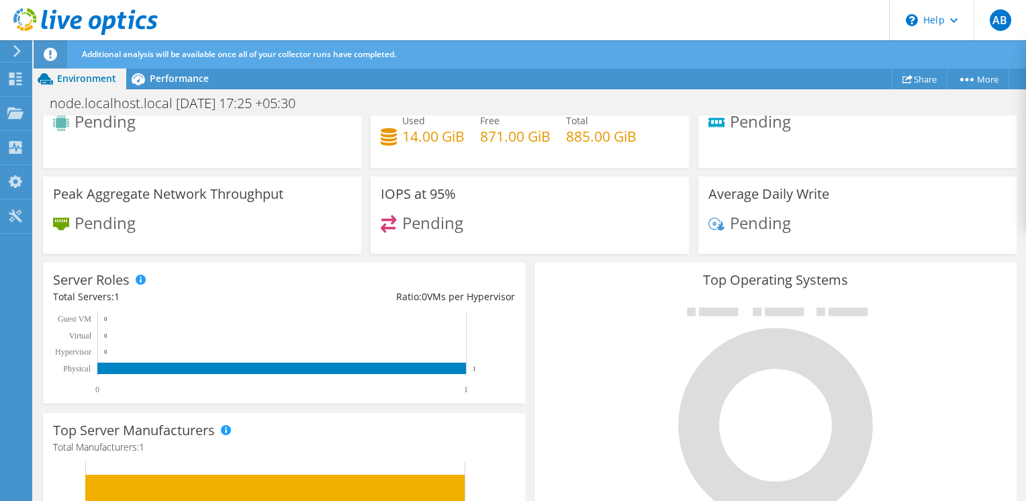
scroll to position [247, 0]
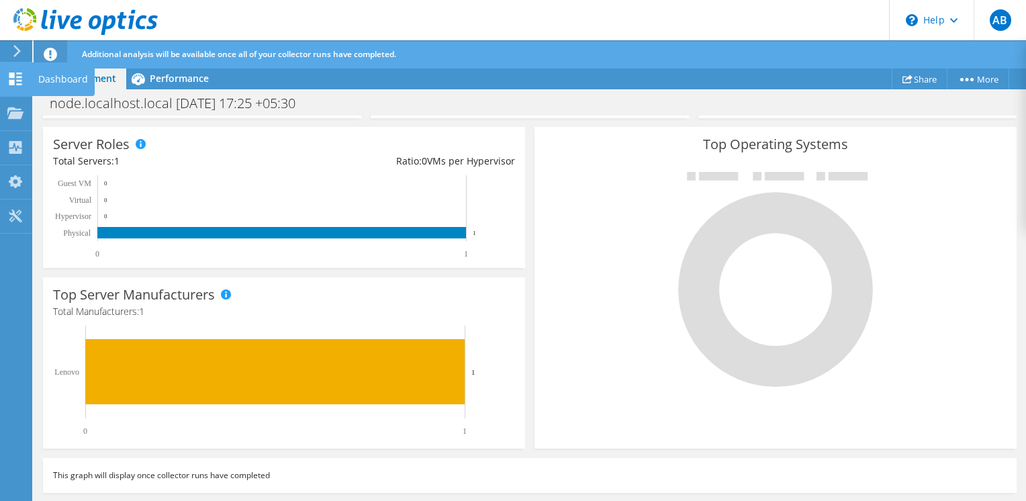
click at [11, 74] on use at bounding box center [15, 79] width 13 height 13
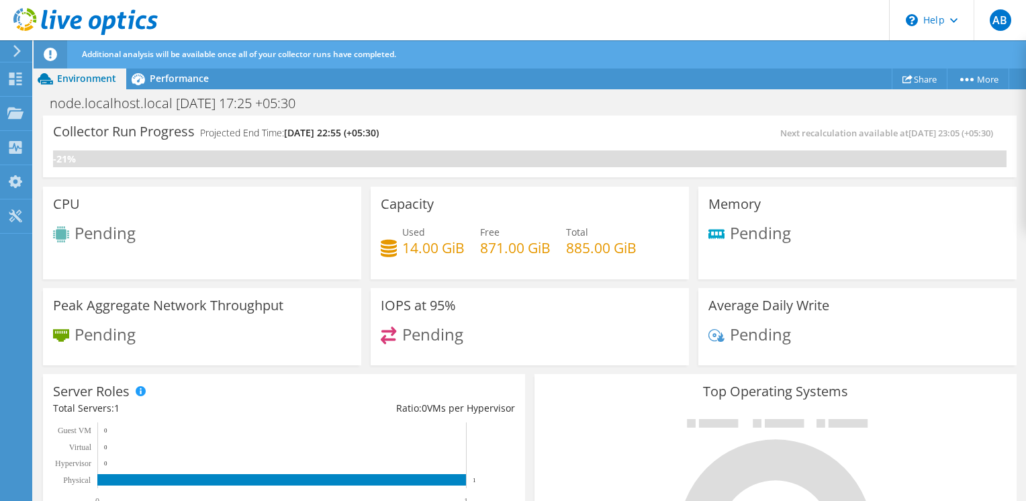
click at [947, 24] on div "\n Help" at bounding box center [931, 20] width 85 height 40
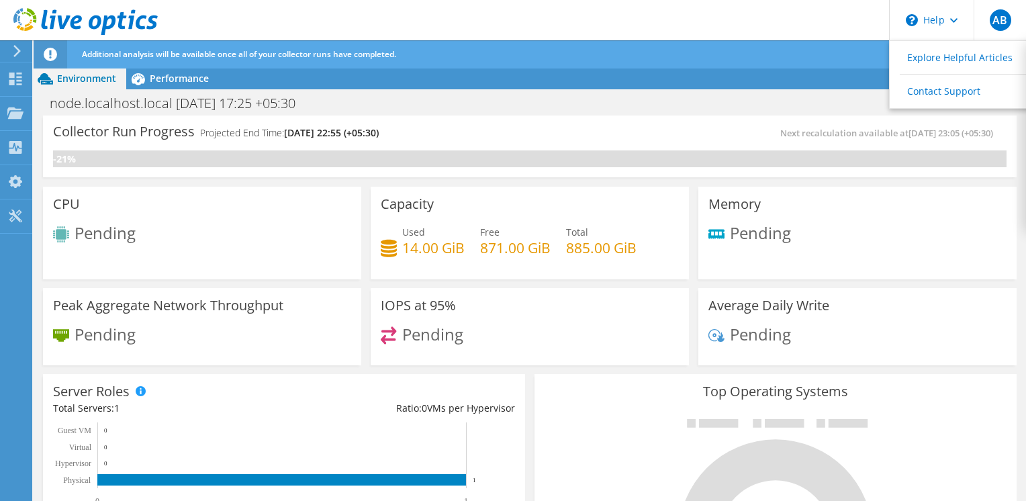
click at [820, 28] on header "AB End User Avishka Bandara [EMAIL_ADDRESS][DOMAIN_NAME] Trident Corporation (P…" at bounding box center [513, 20] width 1026 height 40
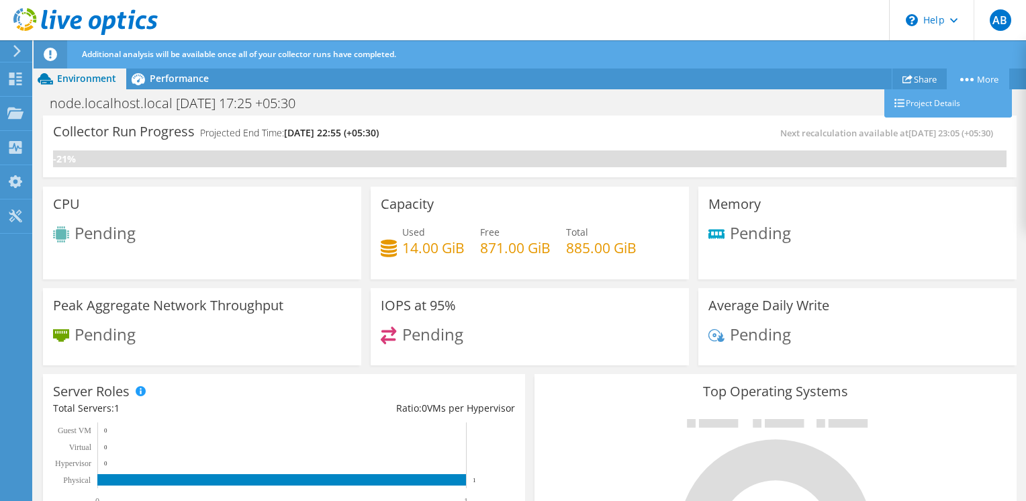
click at [958, 74] on link "More" at bounding box center [978, 79] width 62 height 21
click at [938, 109] on link "Project Details" at bounding box center [949, 103] width 128 height 28
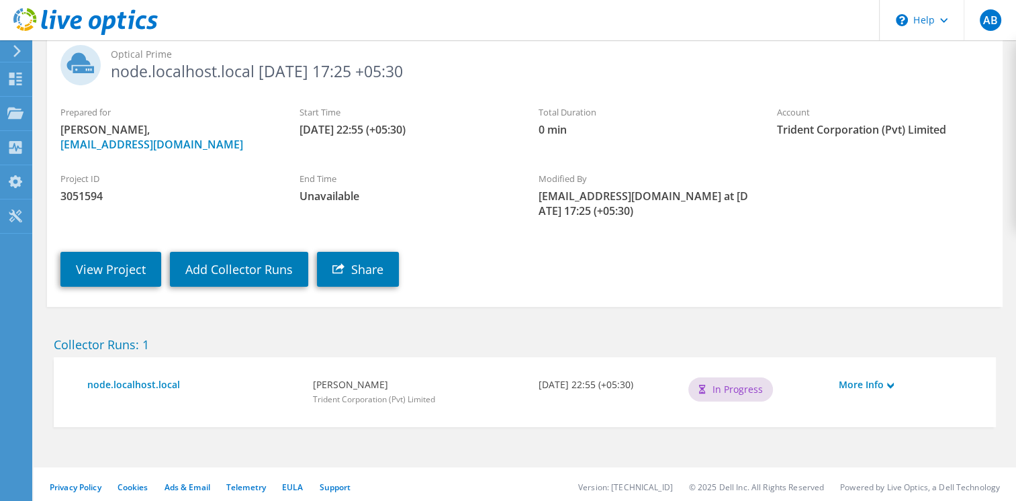
scroll to position [92, 0]
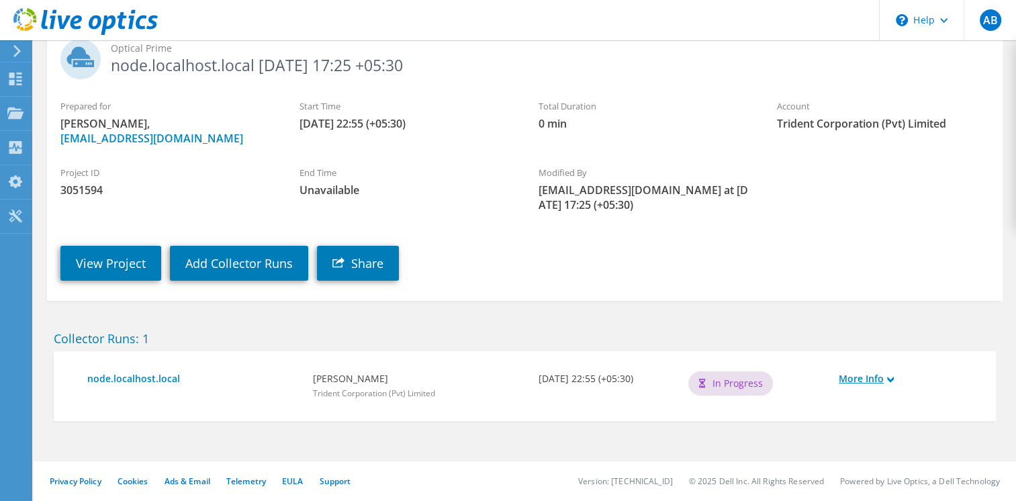
click at [892, 376] on icon at bounding box center [890, 379] width 7 height 7
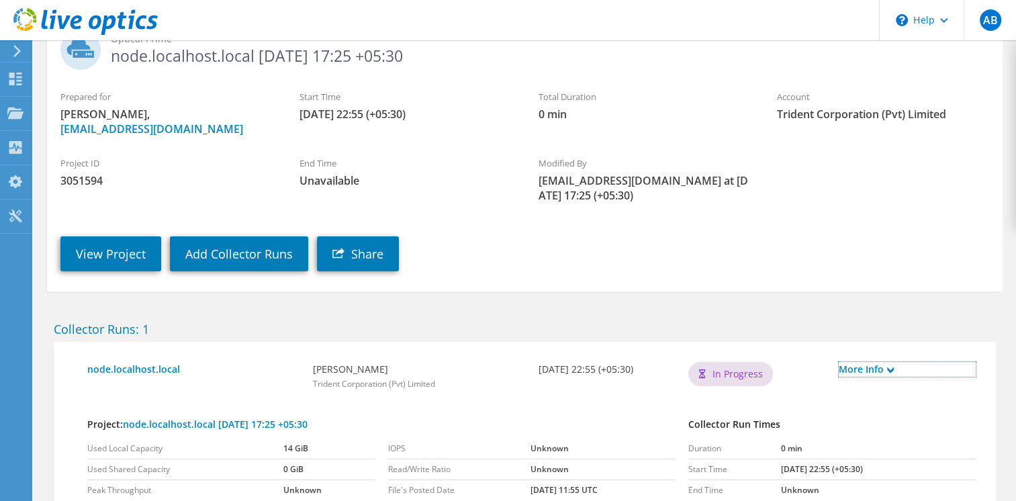
scroll to position [0, 0]
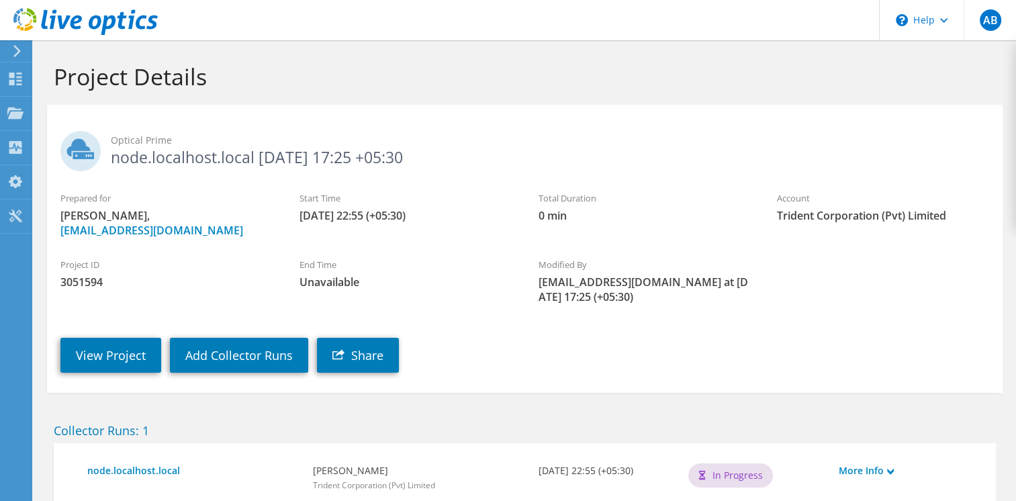
drag, startPoint x: 110, startPoint y: 157, endPoint x: 431, endPoint y: 149, distance: 320.5
click at [431, 149] on h2 "Optical Prime node.localhost.local [DATE] 17:25 +05:30" at bounding box center [524, 148] width 929 height 34
